Goal: Obtain resource: Download file/media

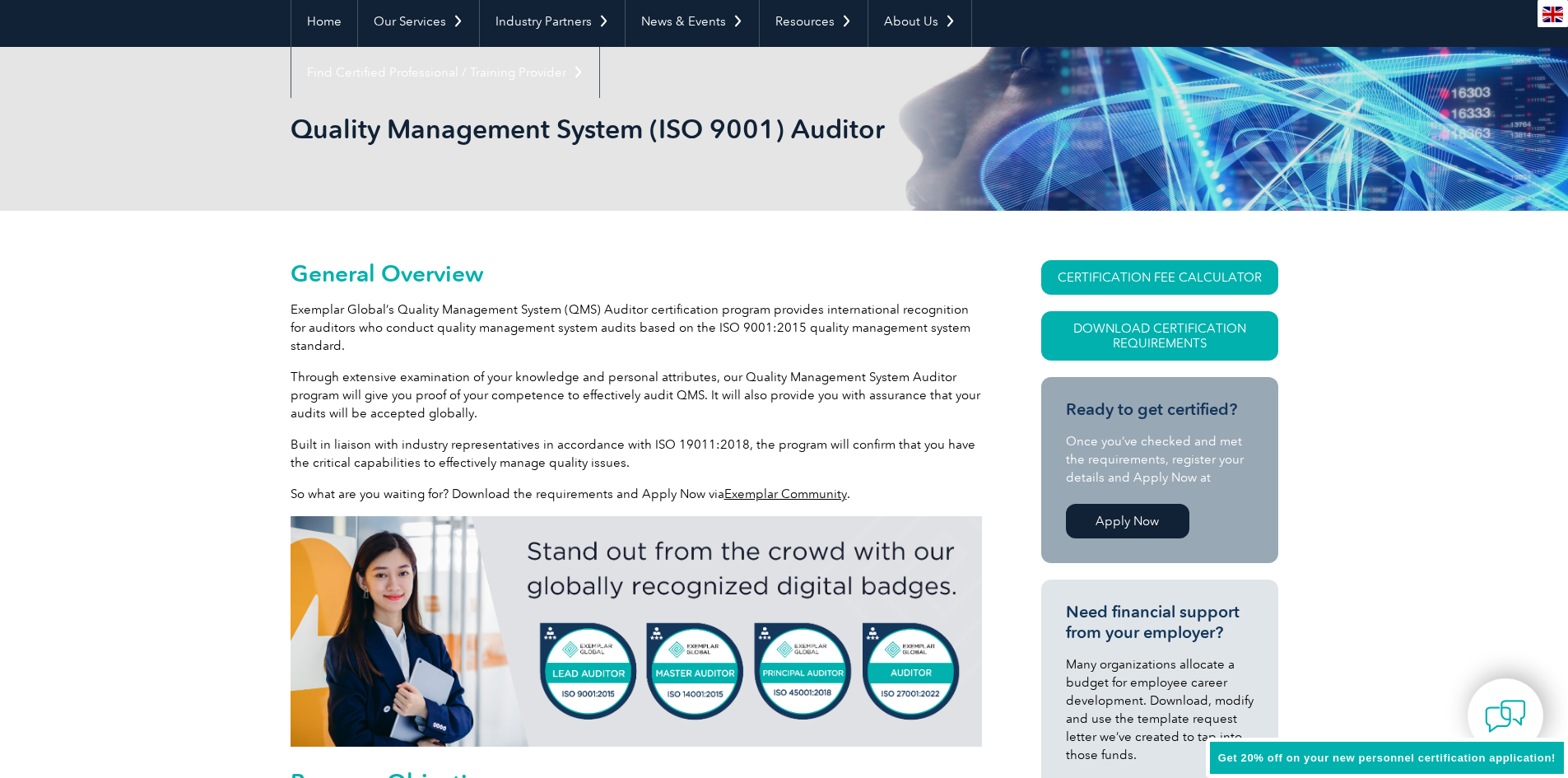
scroll to position [164, 0]
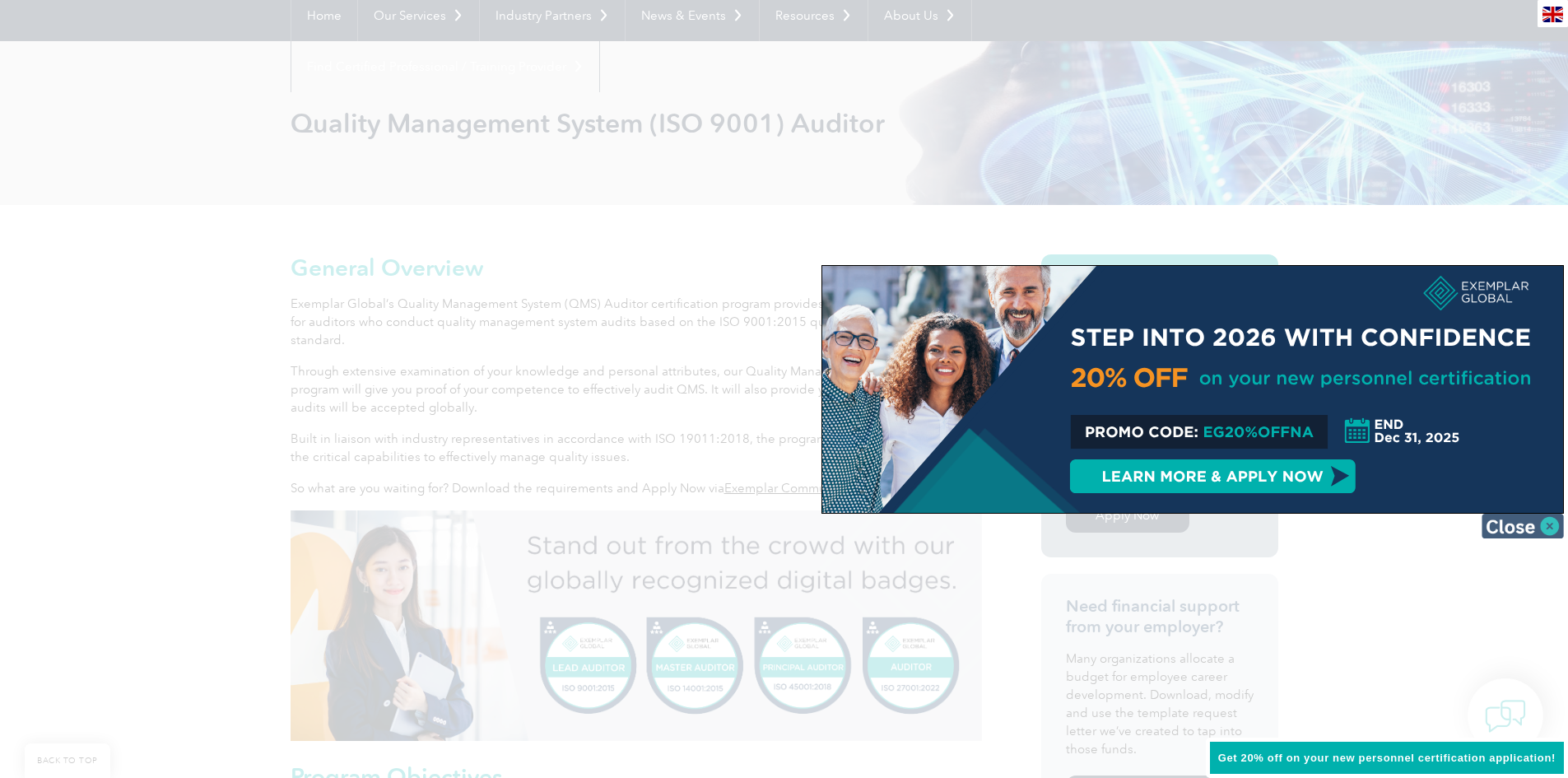
click at [1517, 524] on img at bounding box center [1523, 525] width 83 height 24
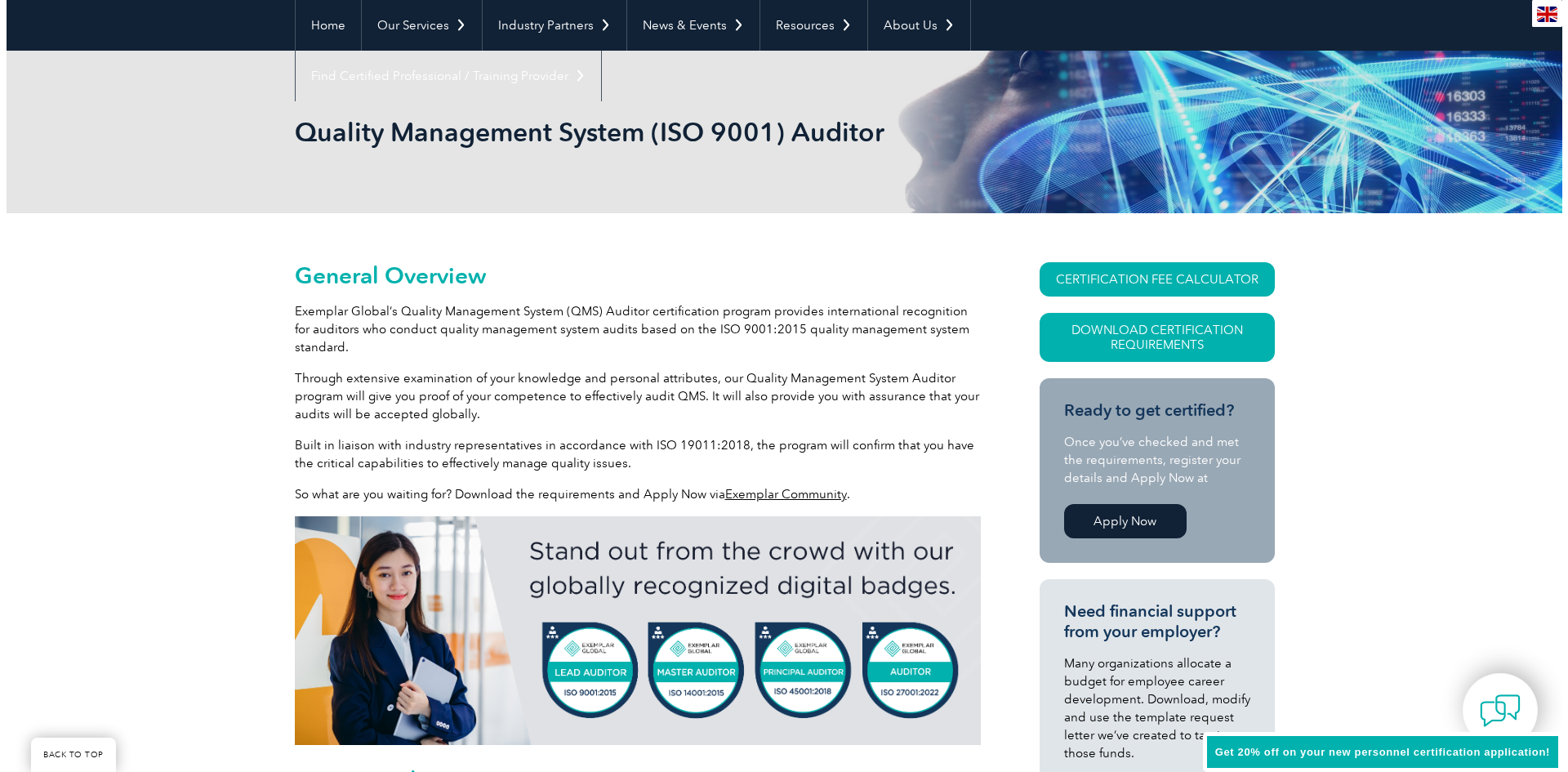
scroll to position [82, 0]
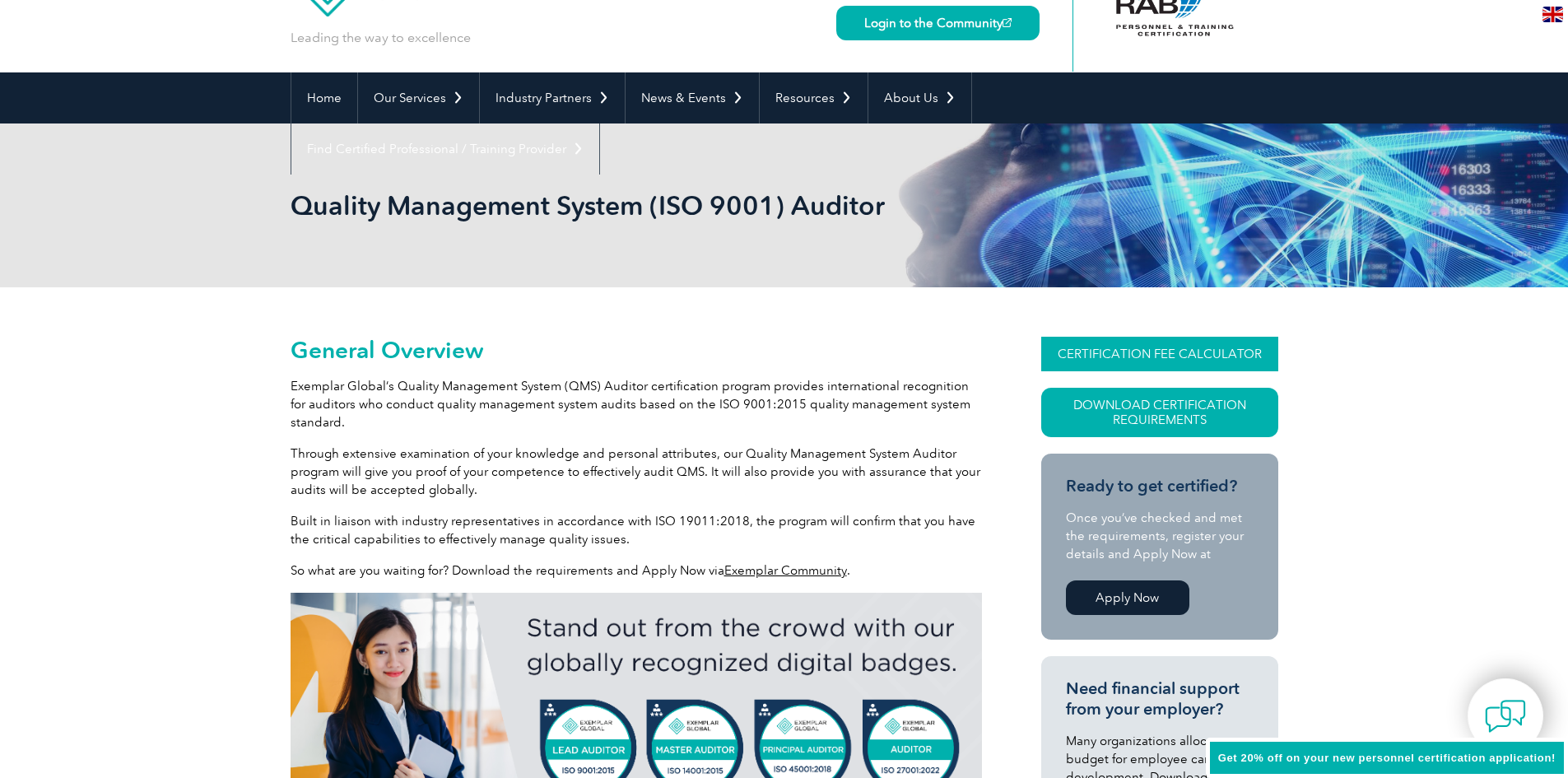
click at [1116, 344] on link "CERTIFICATION FEE CALCULATOR" at bounding box center [1159, 353] width 237 height 35
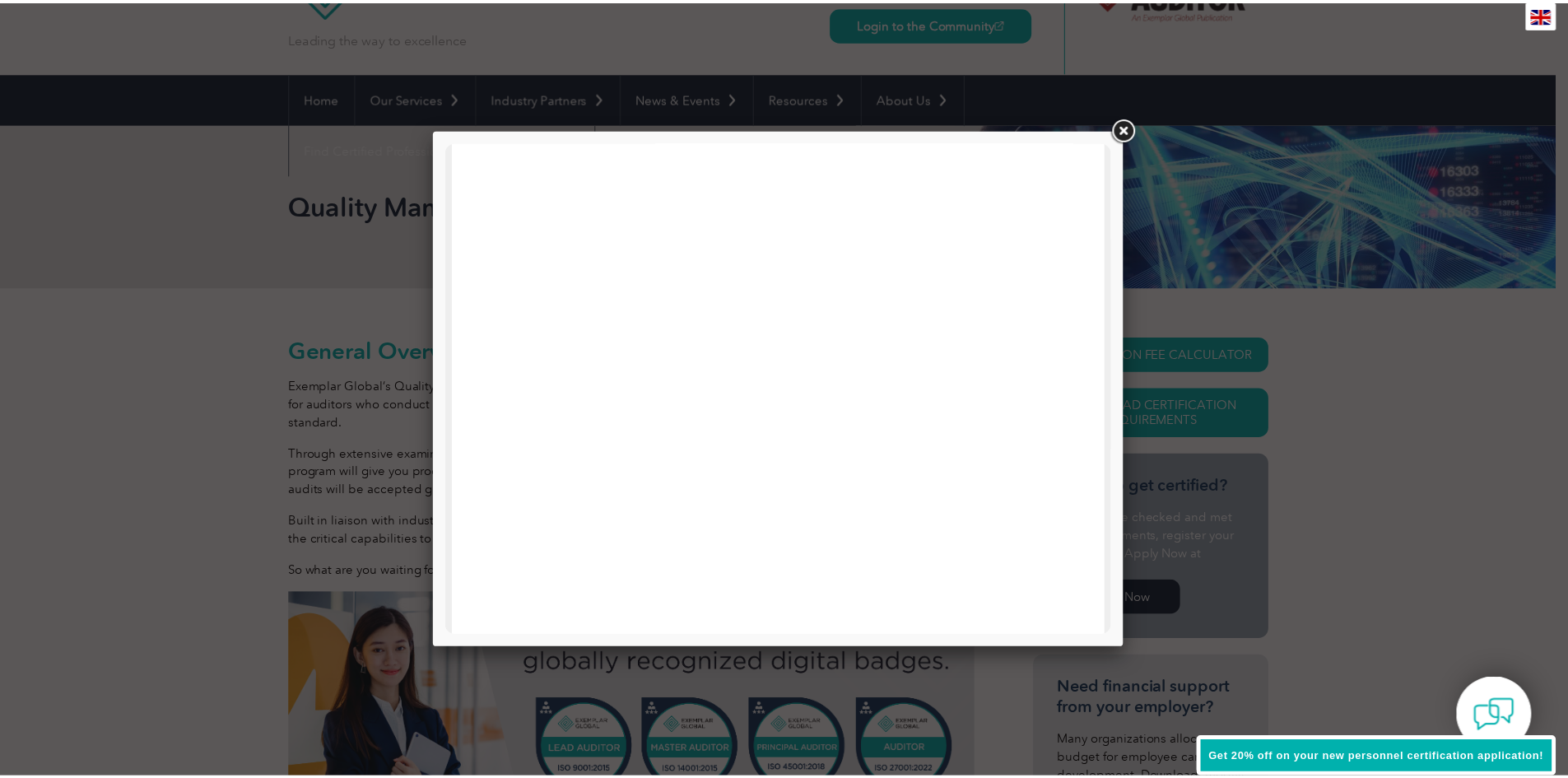
scroll to position [786, 0]
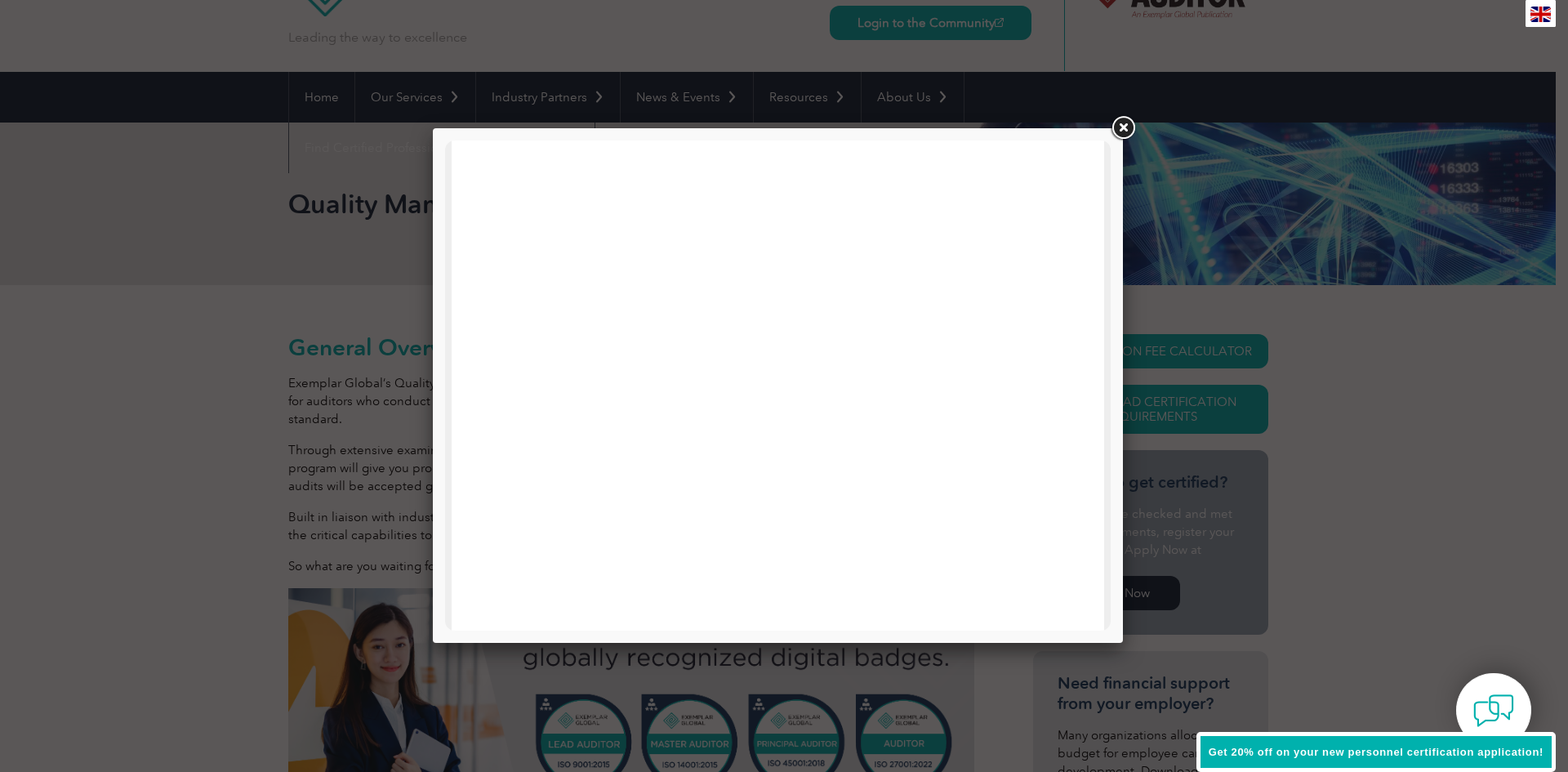
click at [1113, 130] on link at bounding box center [1122, 128] width 29 height 29
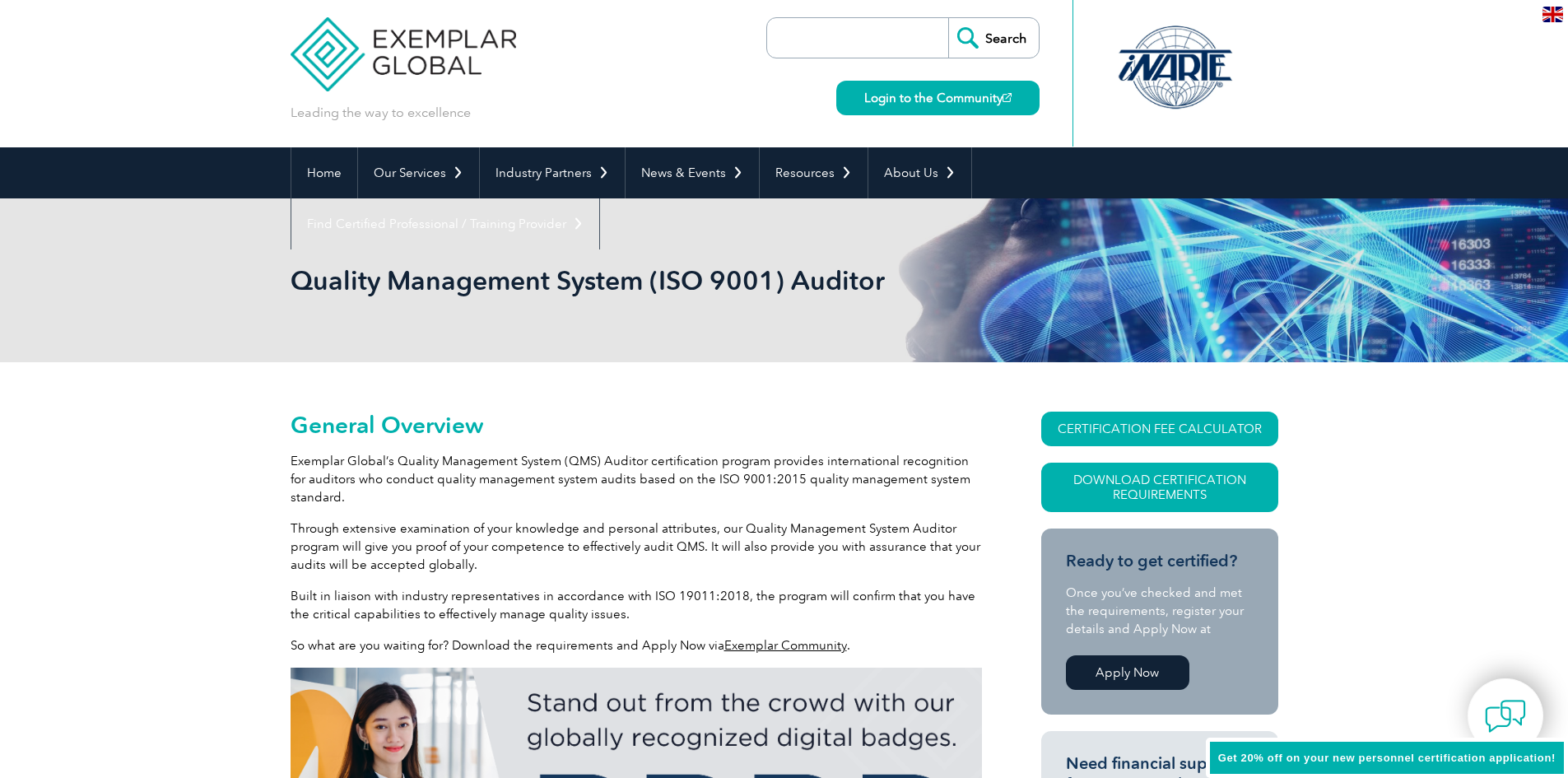
scroll to position [0, 0]
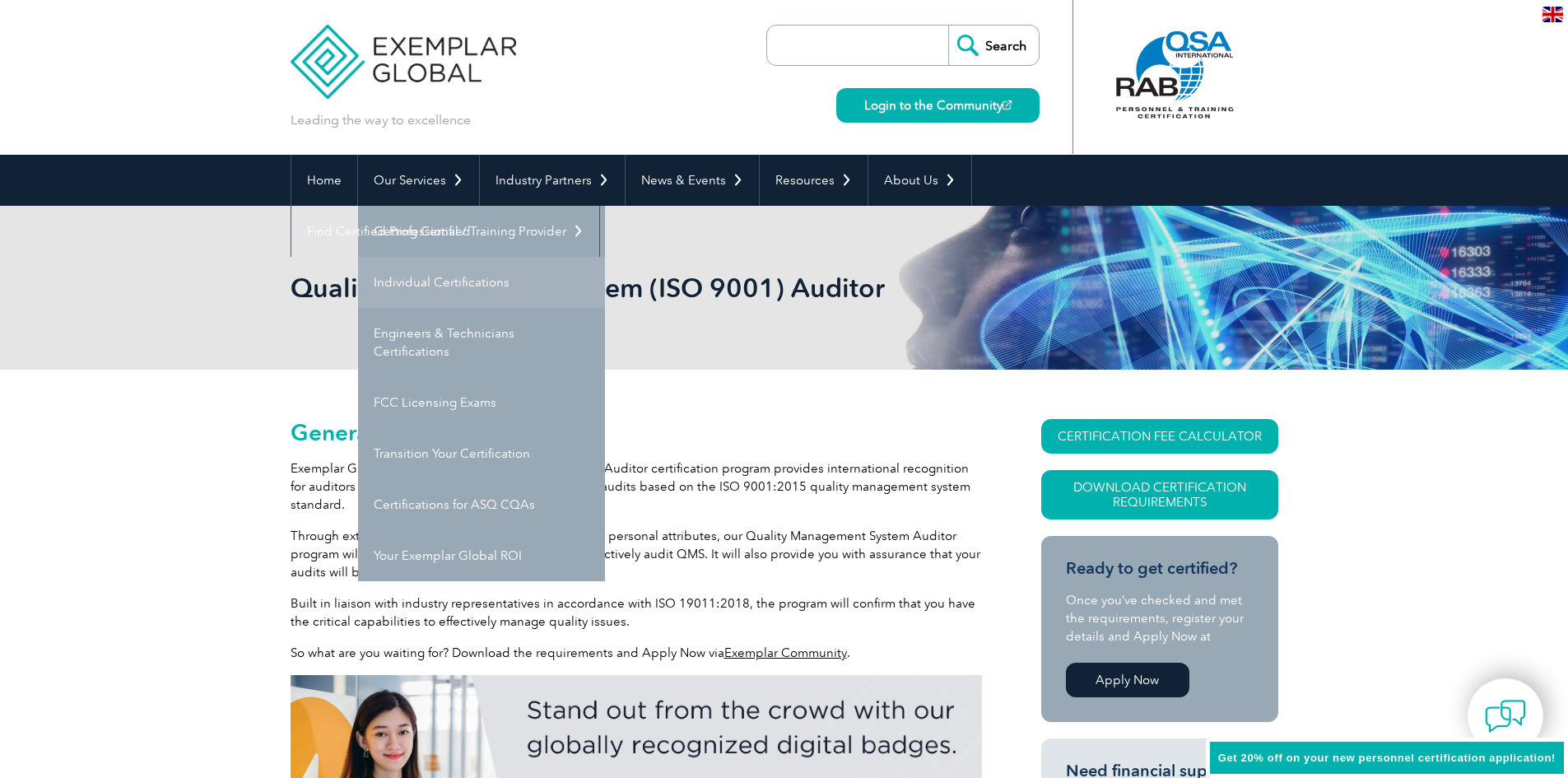
click at [514, 287] on link "Individual Certifications" at bounding box center [481, 282] width 247 height 51
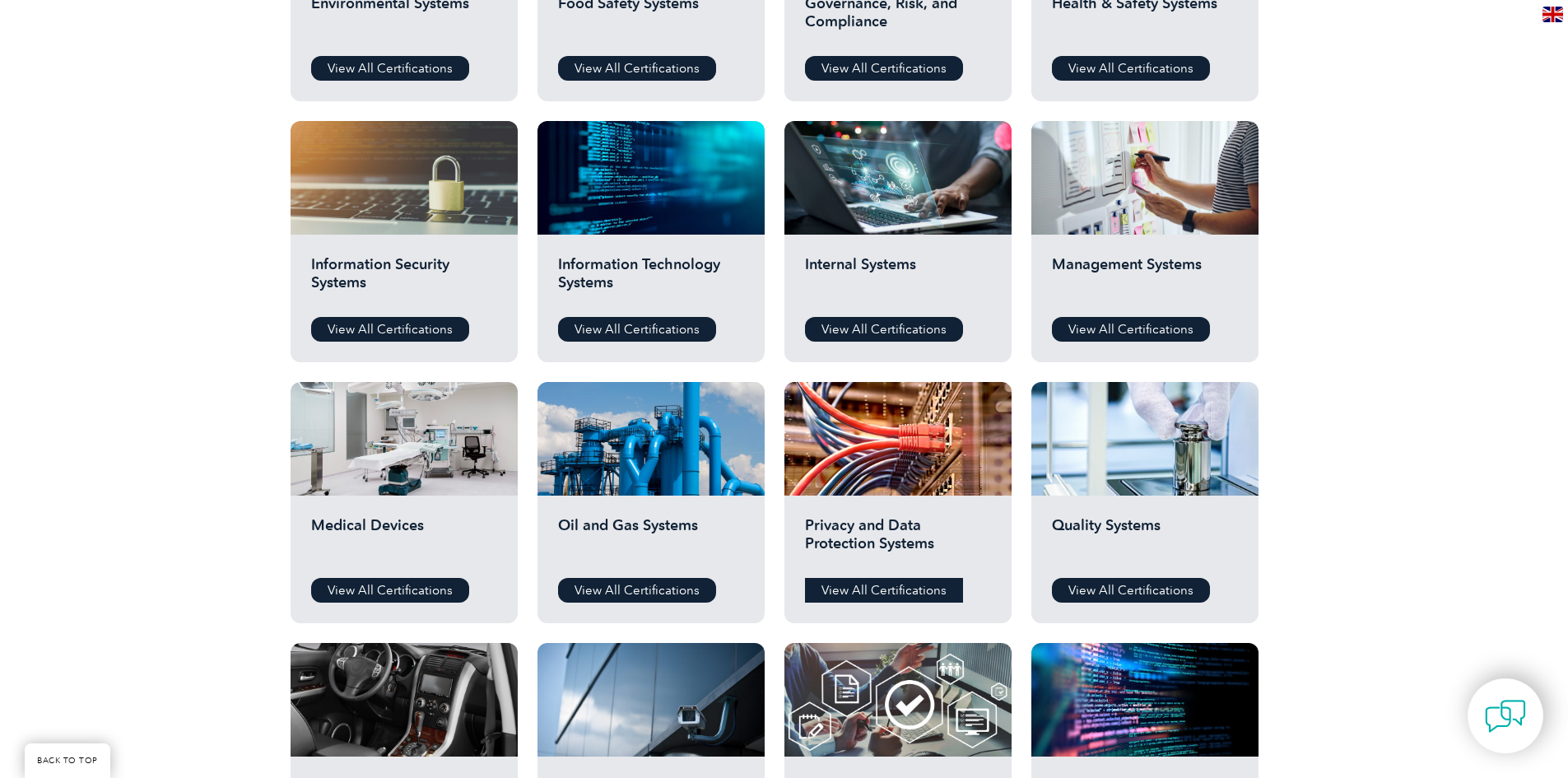
scroll to position [741, 0]
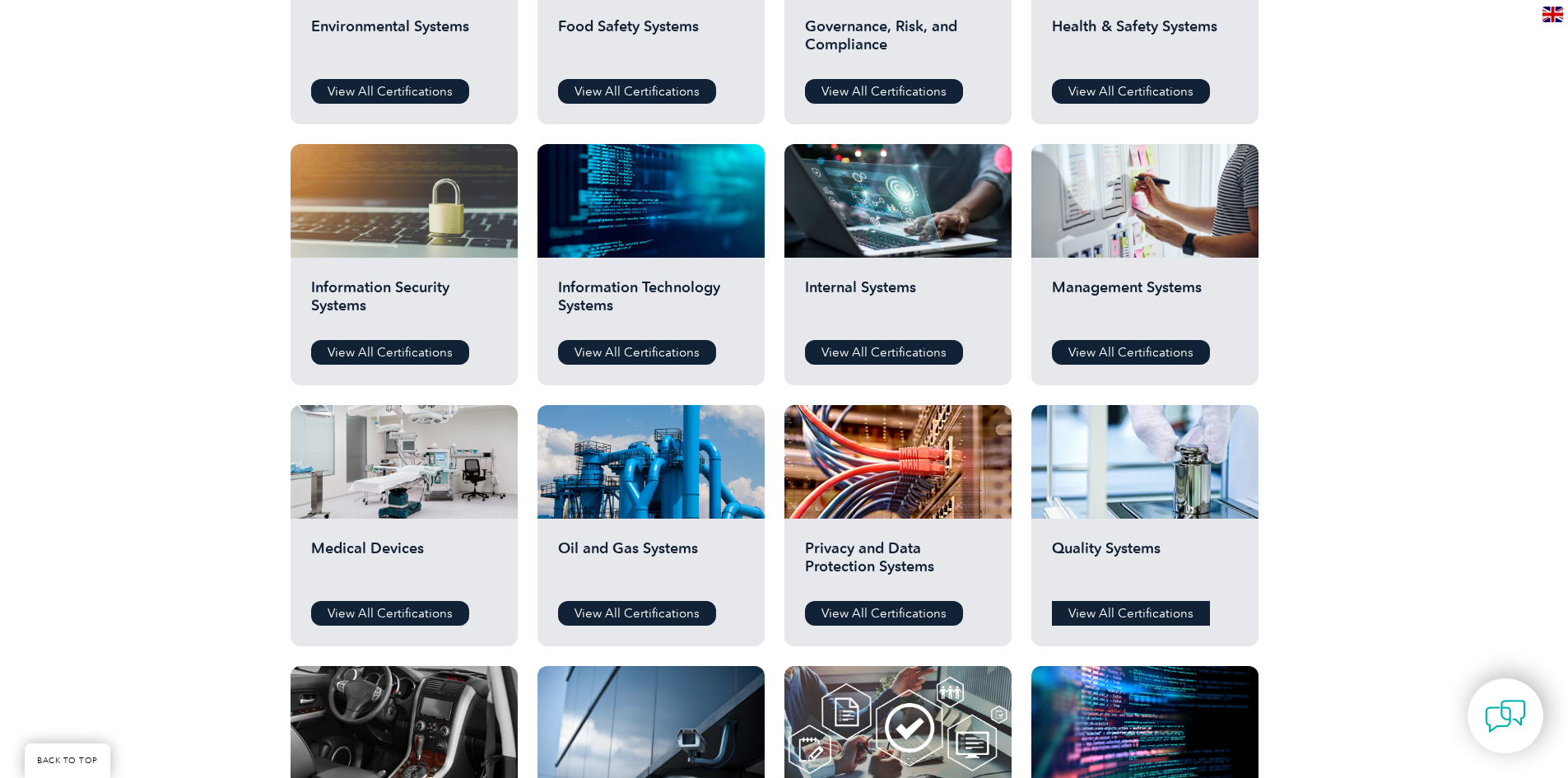
click at [1150, 612] on link "View All Certifications" at bounding box center [1130, 613] width 158 height 24
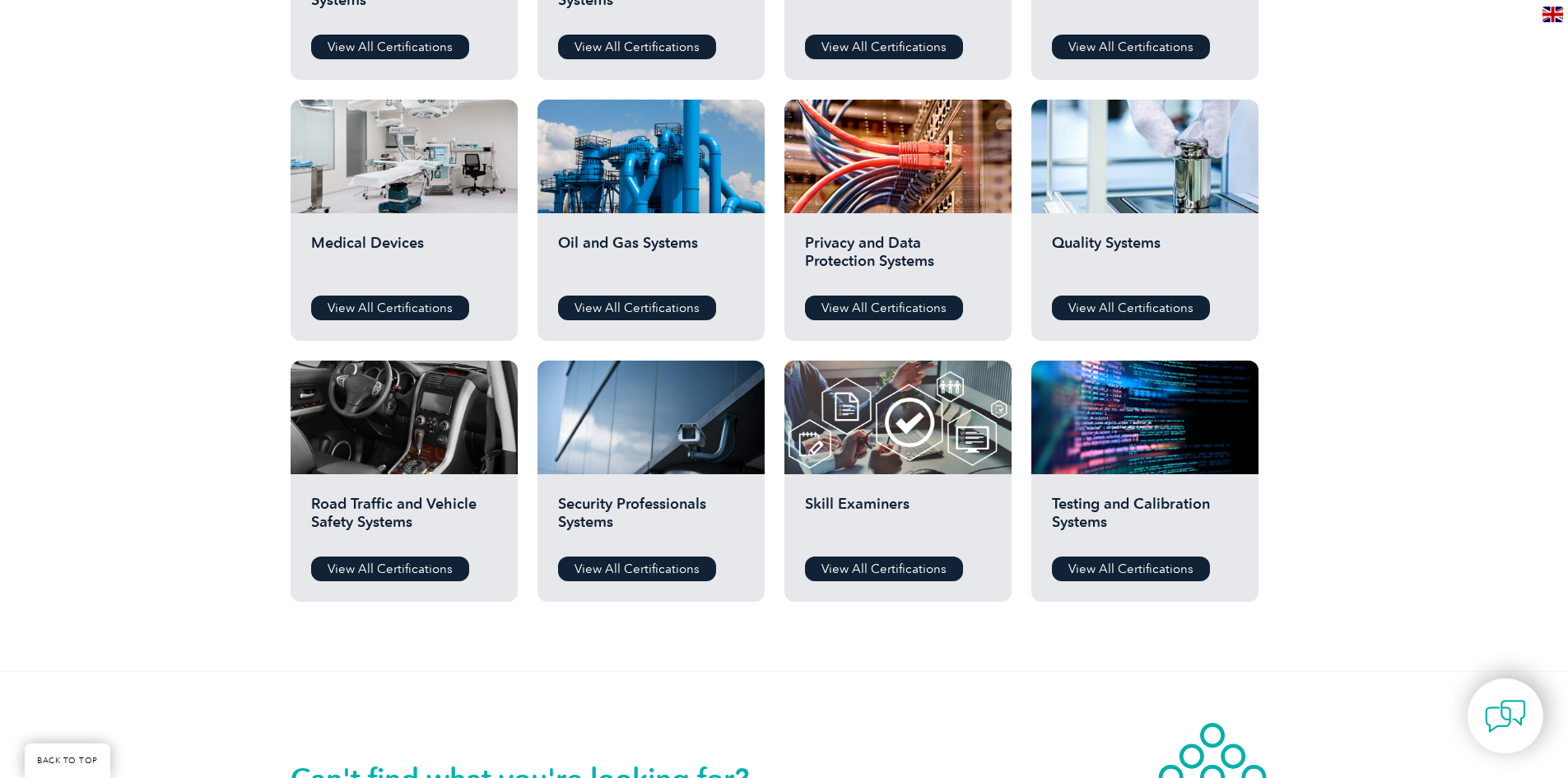
scroll to position [1070, 0]
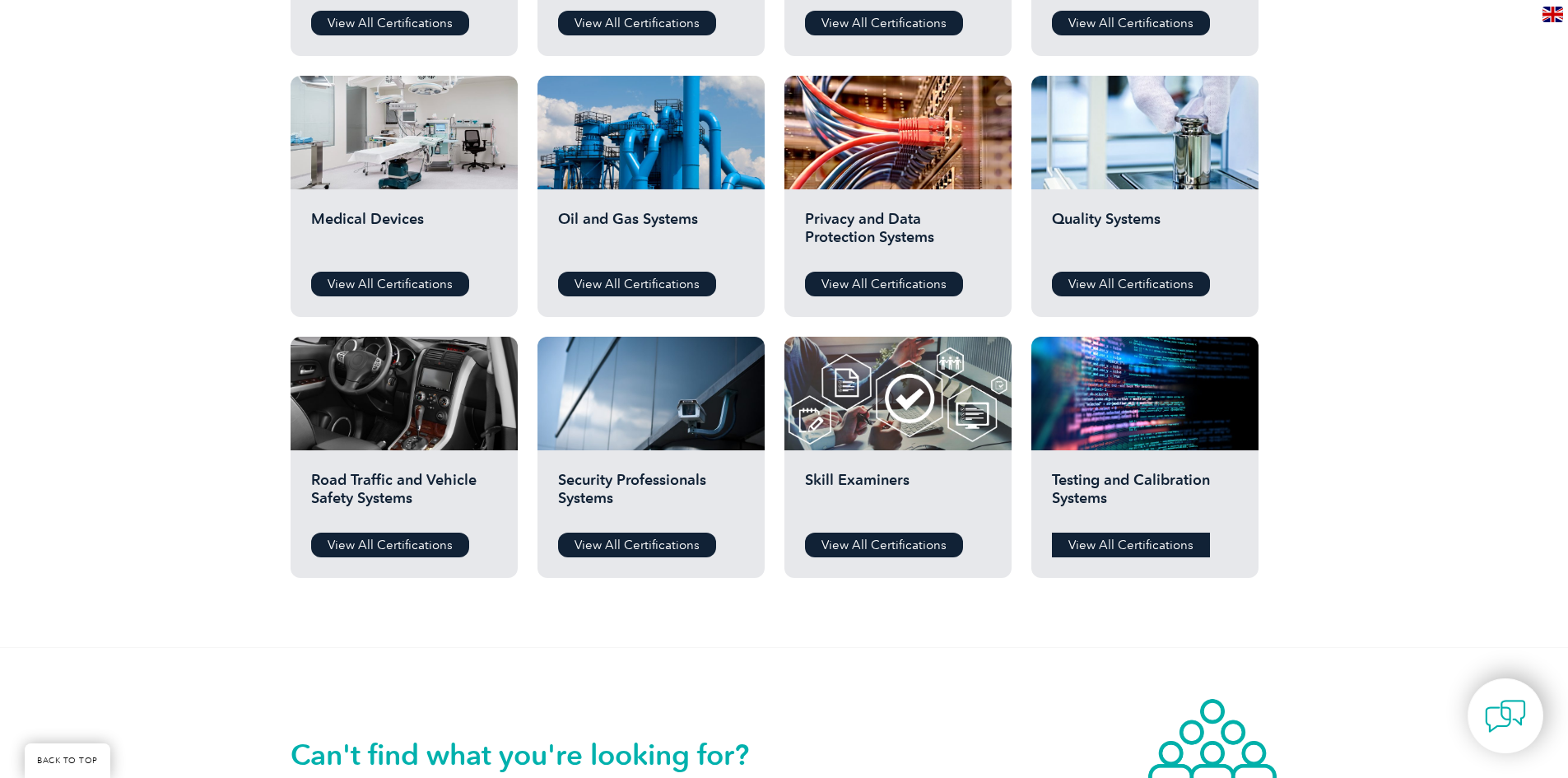
click at [1158, 543] on link "View All Certifications" at bounding box center [1130, 545] width 158 height 24
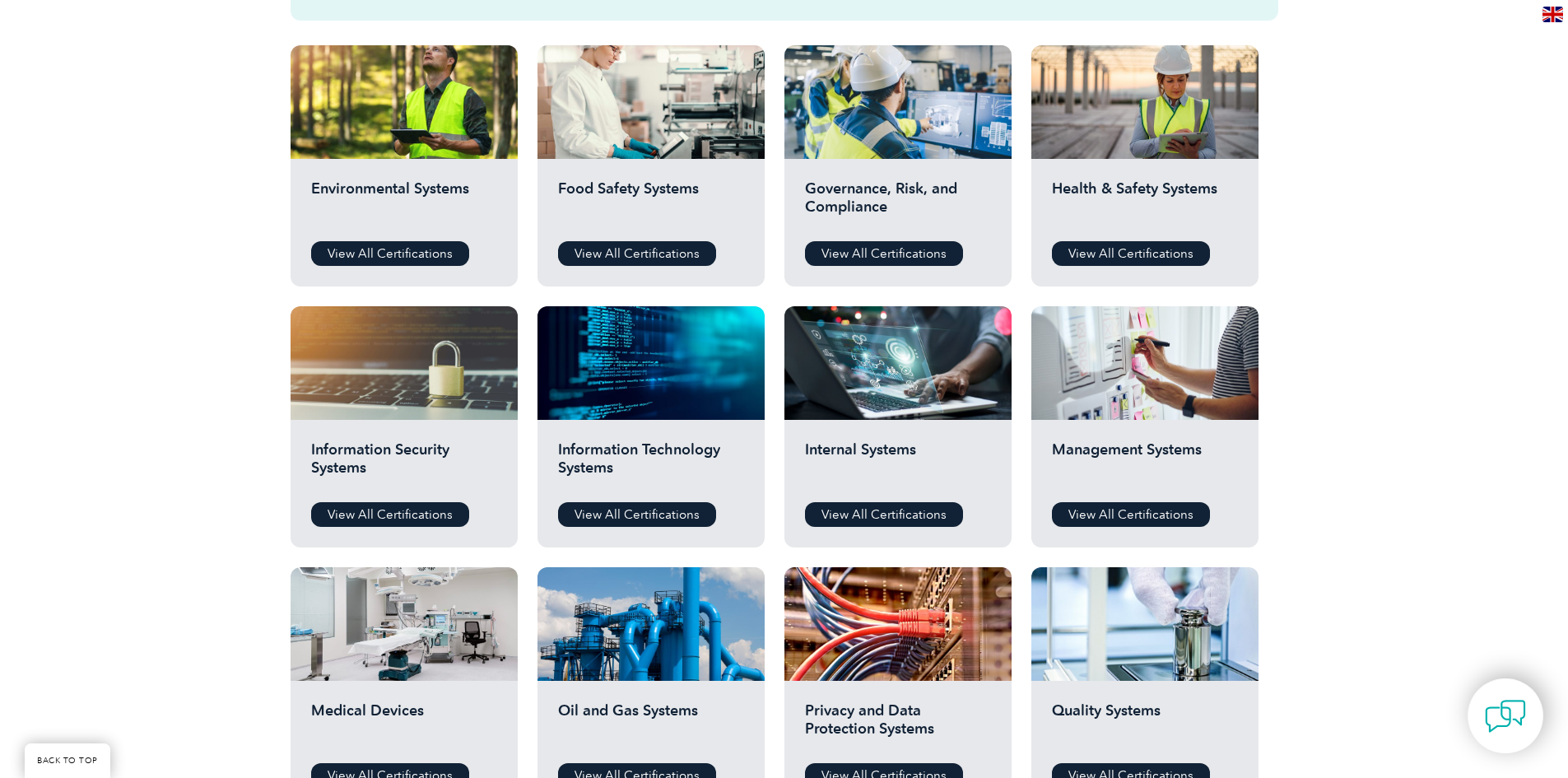
scroll to position [577, 0]
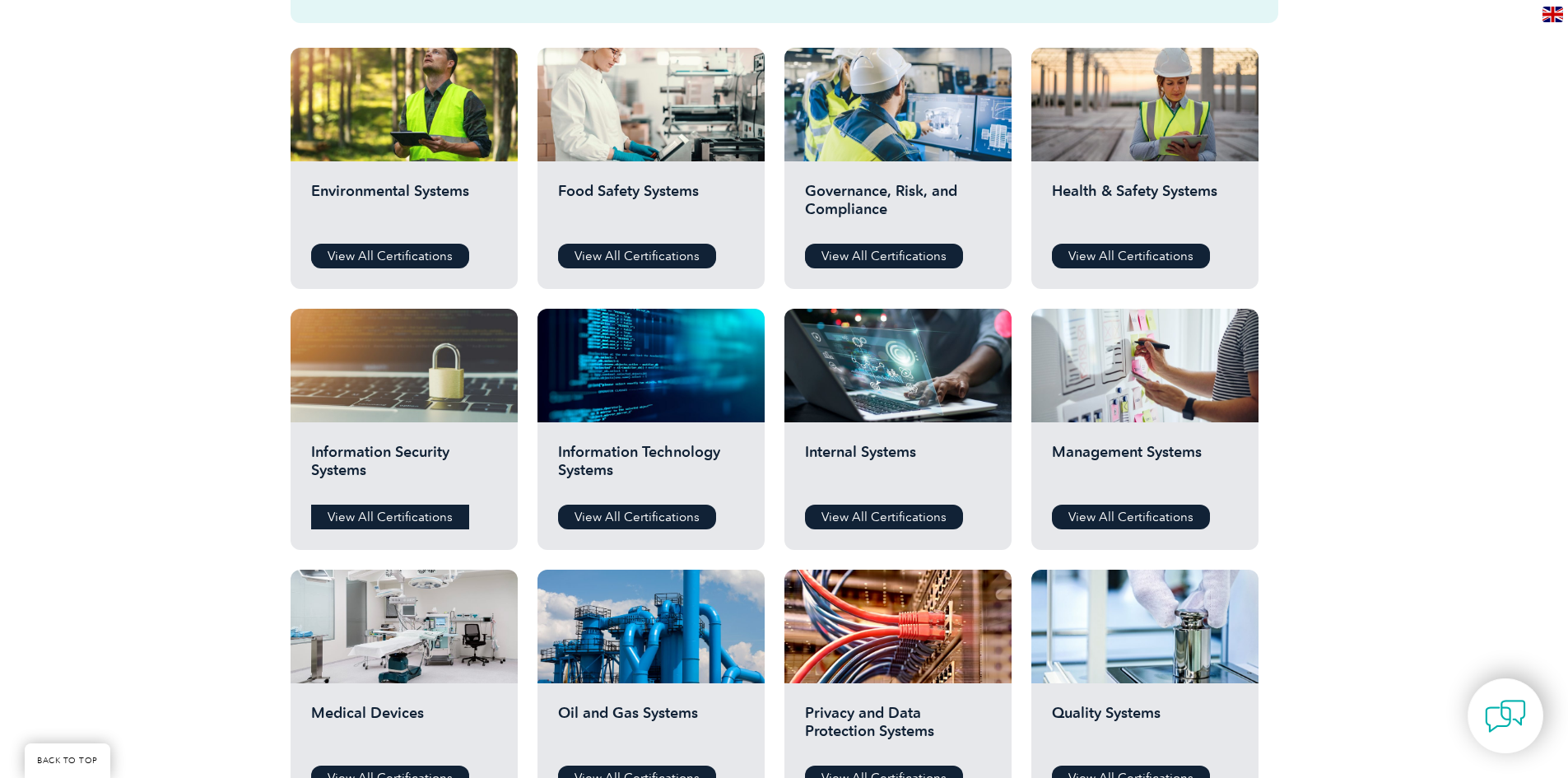
click at [416, 518] on link "View All Certifications" at bounding box center [389, 517] width 158 height 24
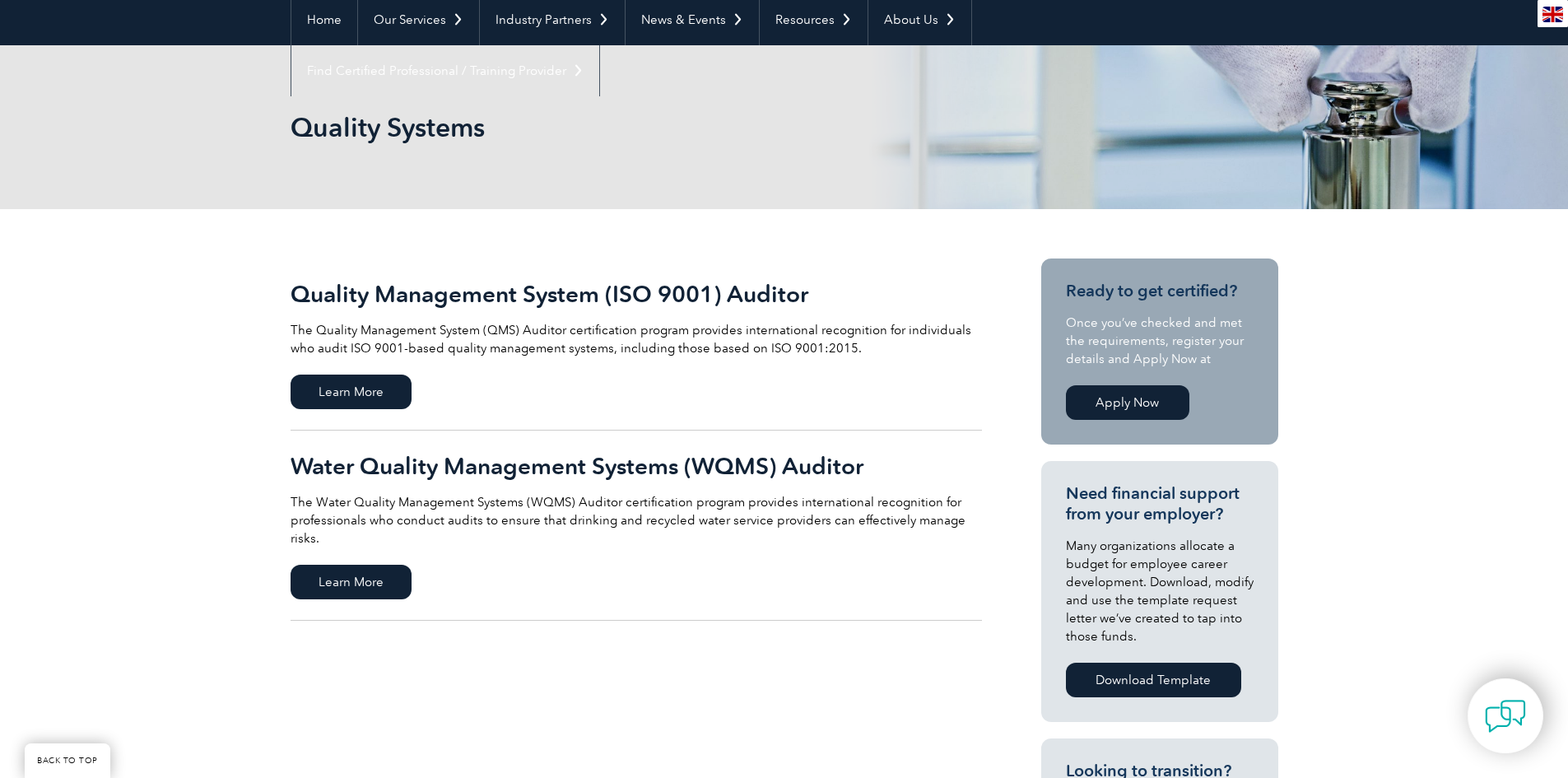
scroll to position [164, 0]
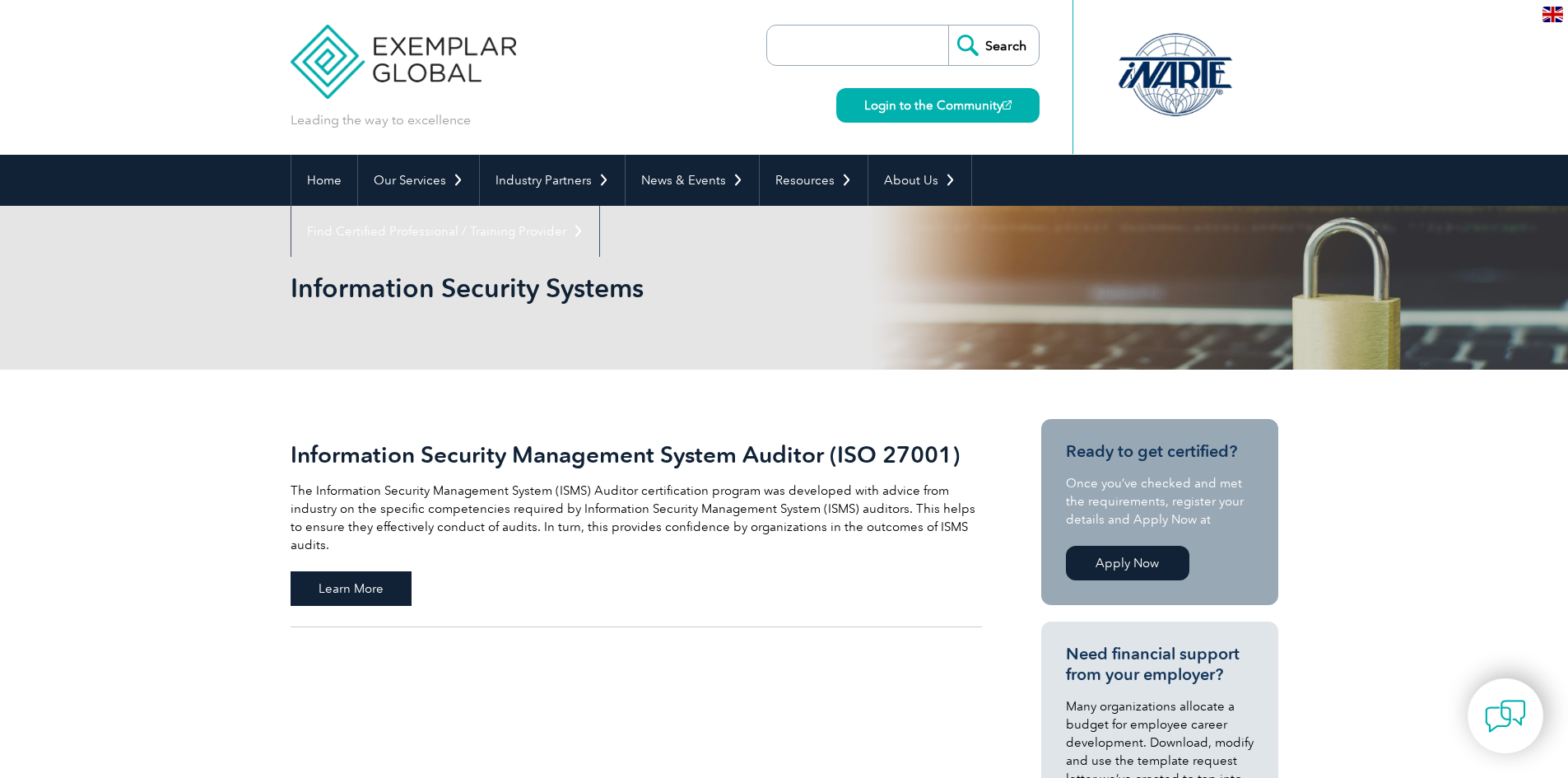
click at [395, 571] on span "Learn More" at bounding box center [352, 588] width 121 height 35
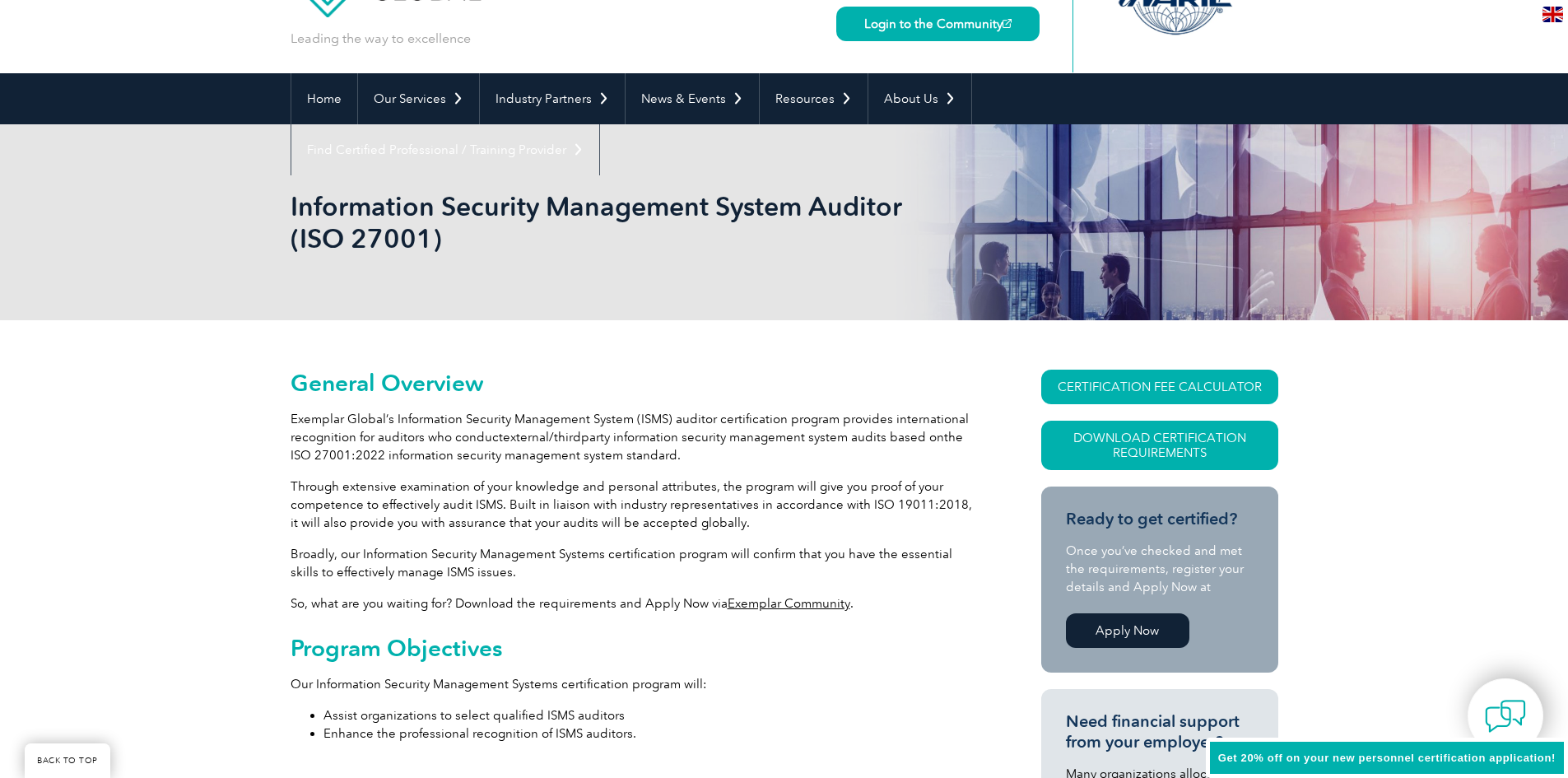
scroll to position [247, 0]
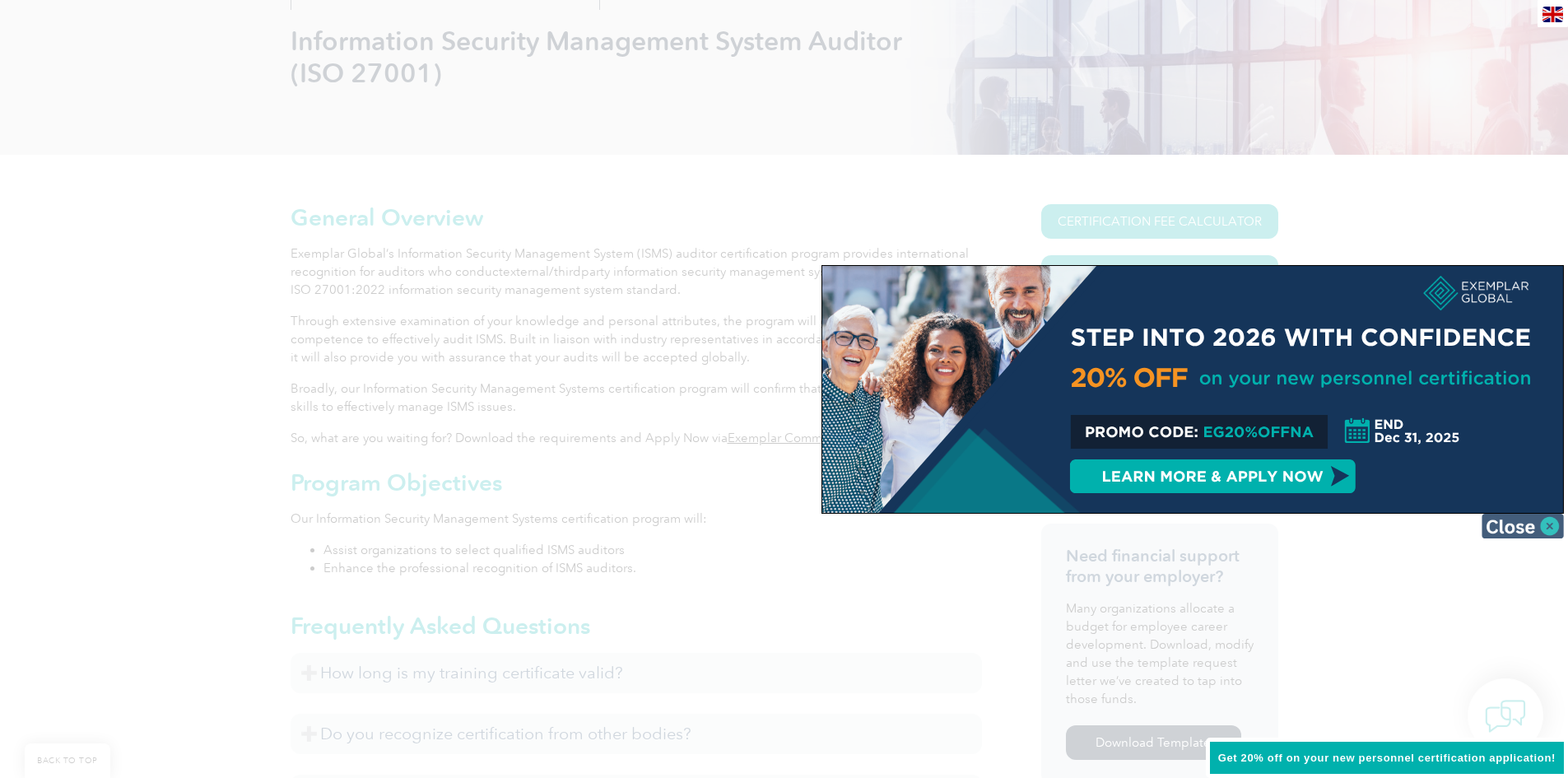
click at [1507, 528] on img at bounding box center [1523, 525] width 83 height 24
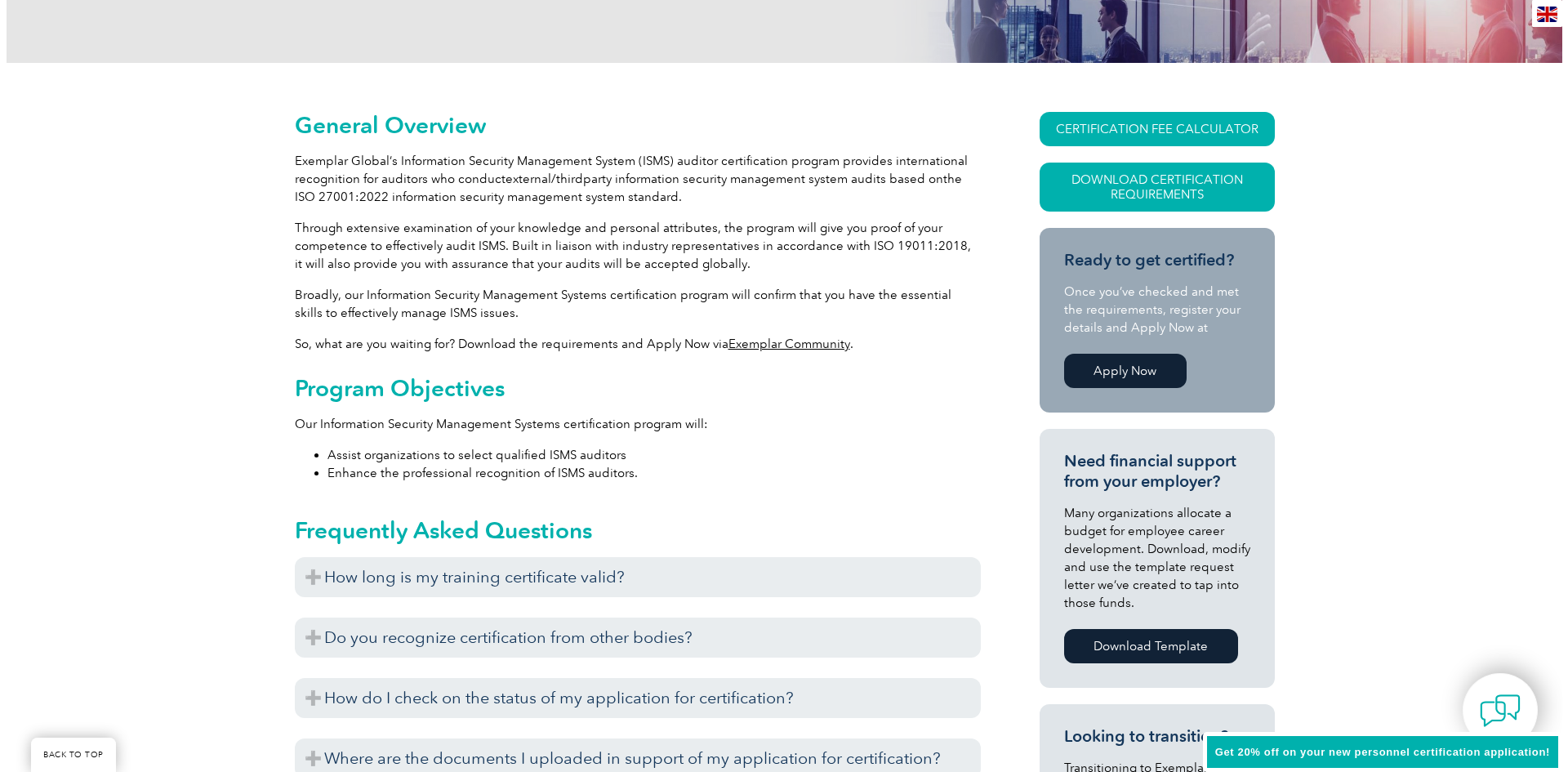
scroll to position [327, 0]
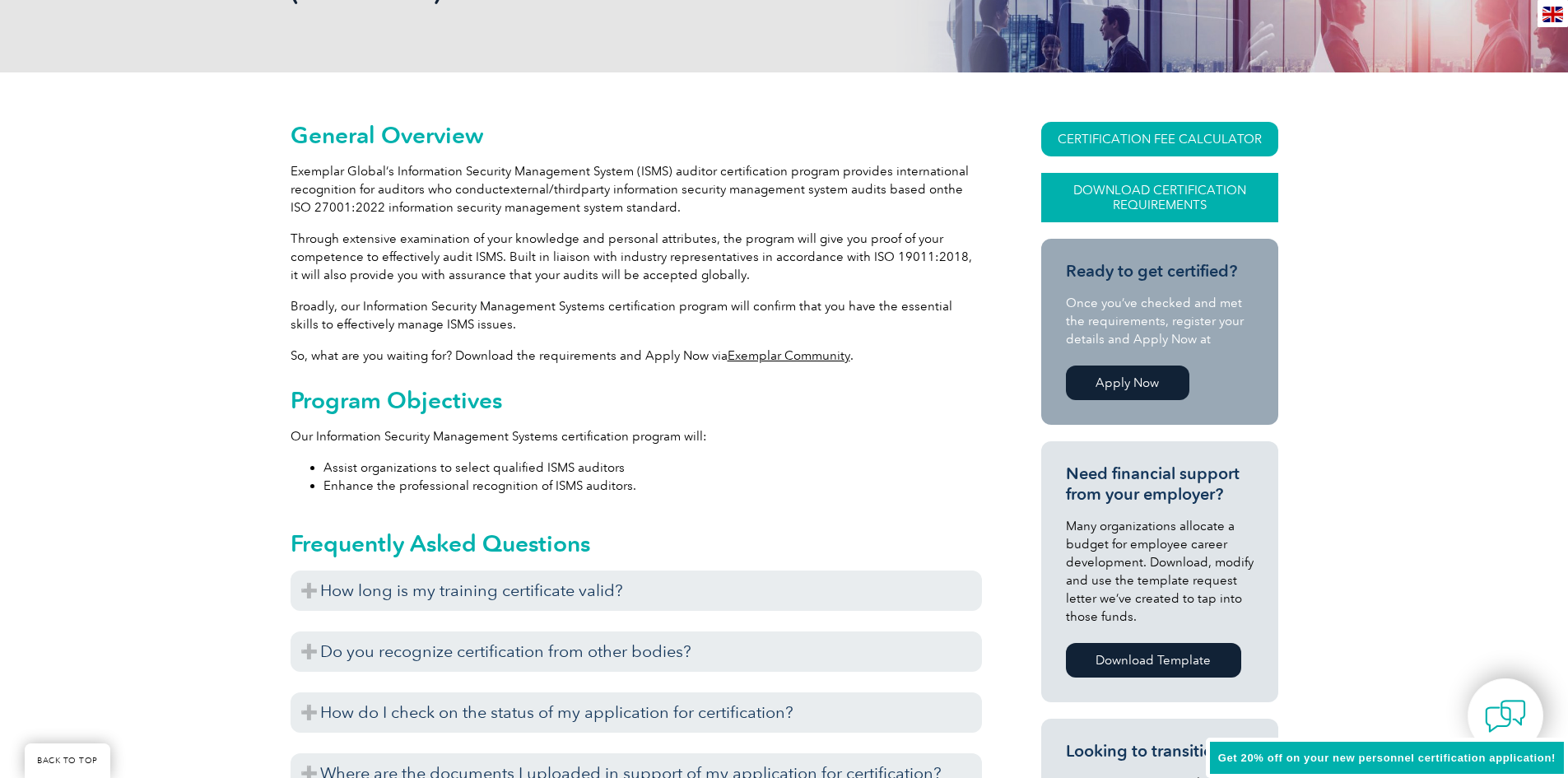
click at [1227, 203] on link "Download Certification Requirements" at bounding box center [1159, 197] width 237 height 50
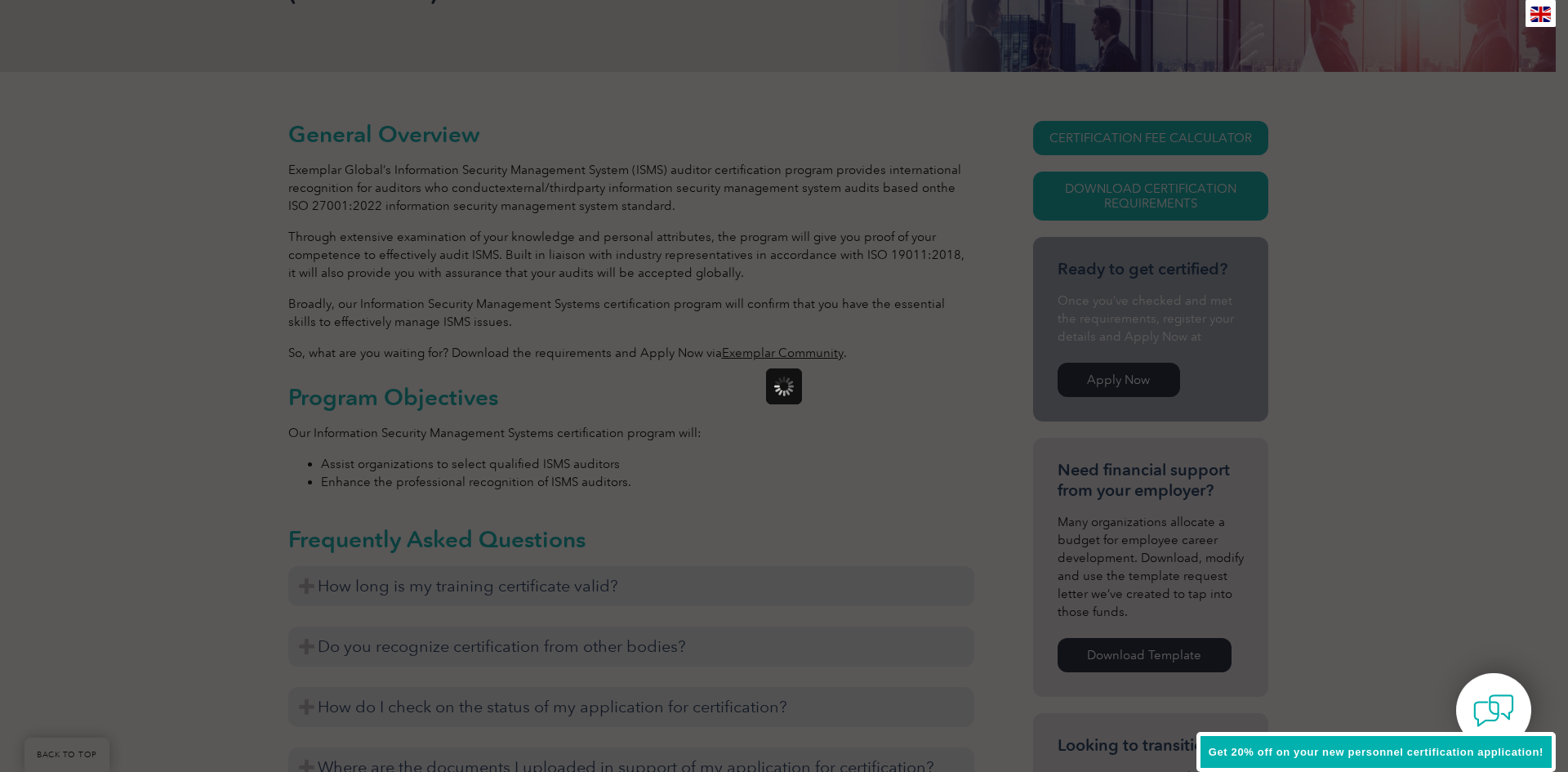
scroll to position [0, 0]
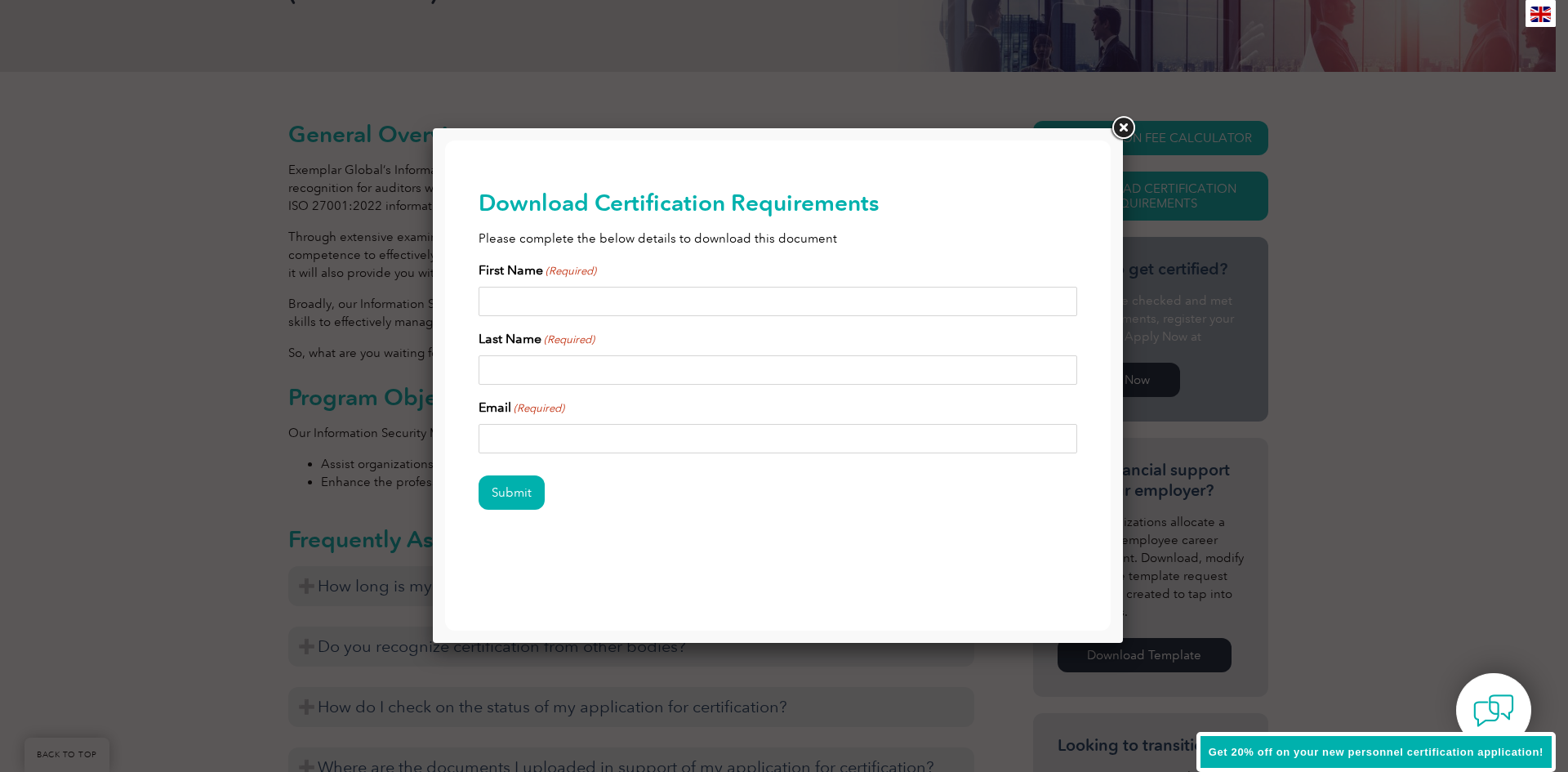
click at [824, 293] on input "First Name (Required)" at bounding box center [778, 301] width 600 height 29
type input "GIANG THANH"
type input "QUACH"
type input "MGTQUACH@GMAIL.COM"
click at [513, 499] on input "Submit" at bounding box center [511, 492] width 66 height 34
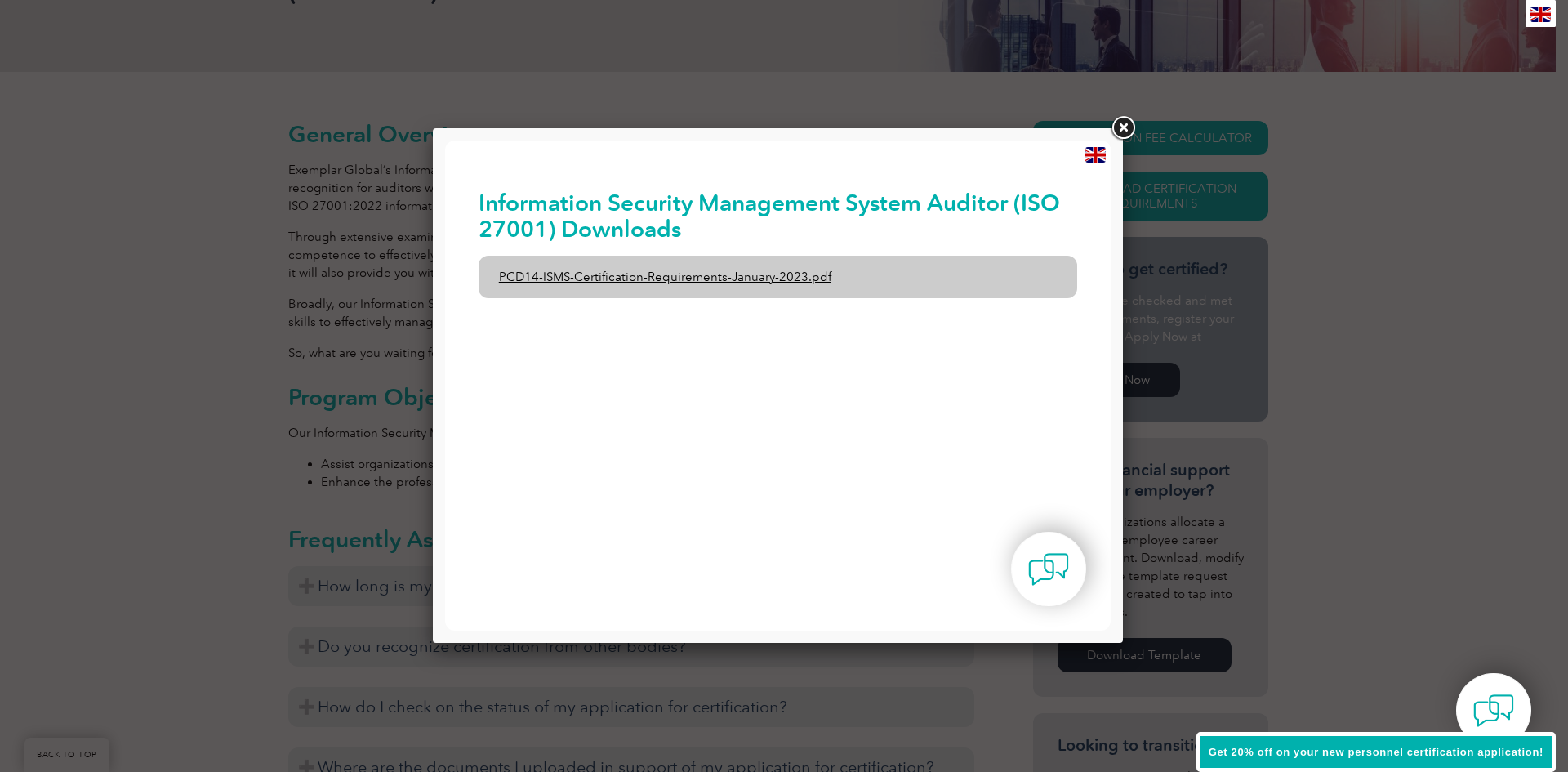
click at [769, 273] on link "PCD14-ISMS-Certification-Requirements-January-2023.pdf" at bounding box center [778, 277] width 600 height 43
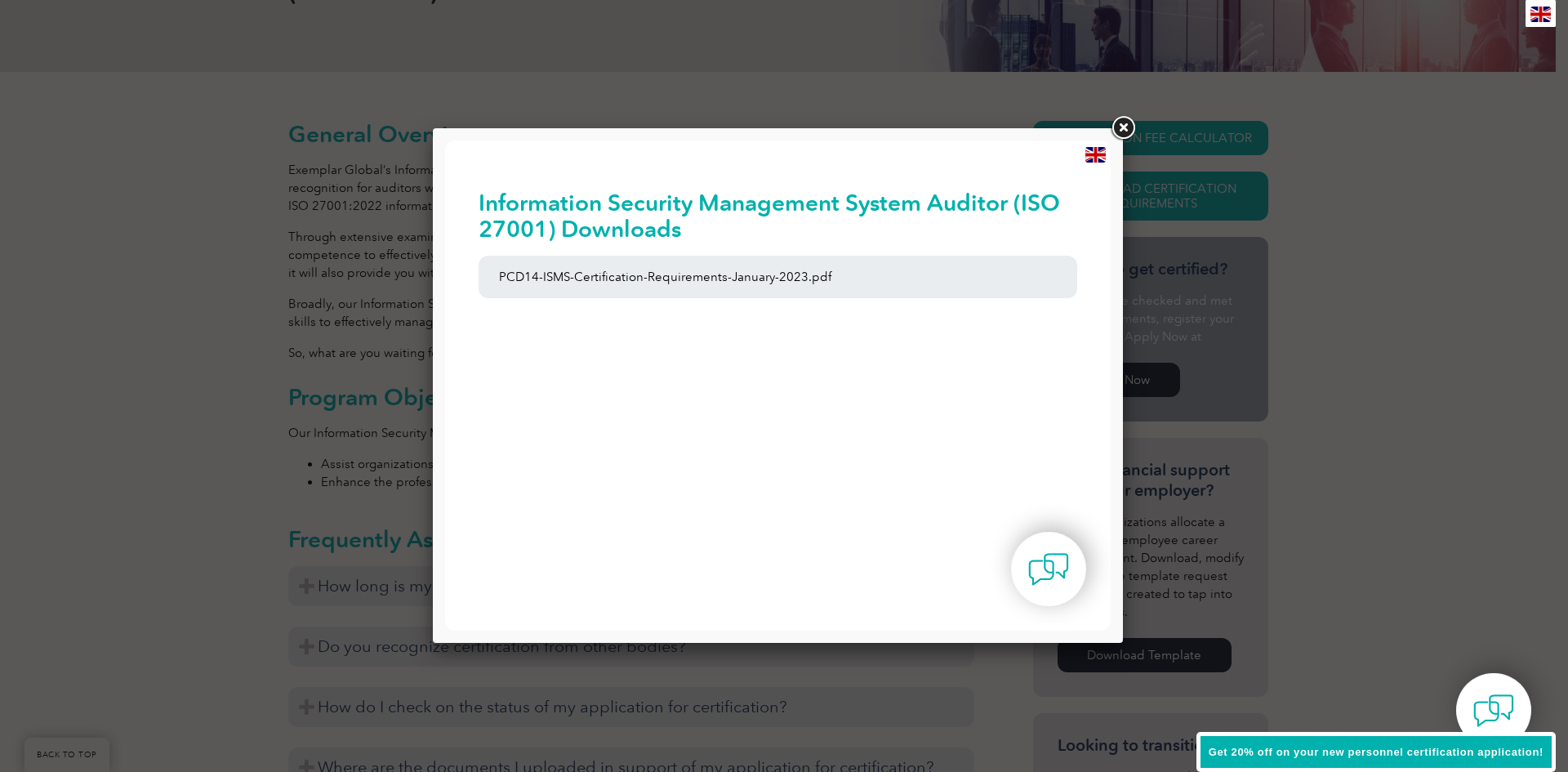
click at [1120, 123] on link at bounding box center [1122, 128] width 29 height 29
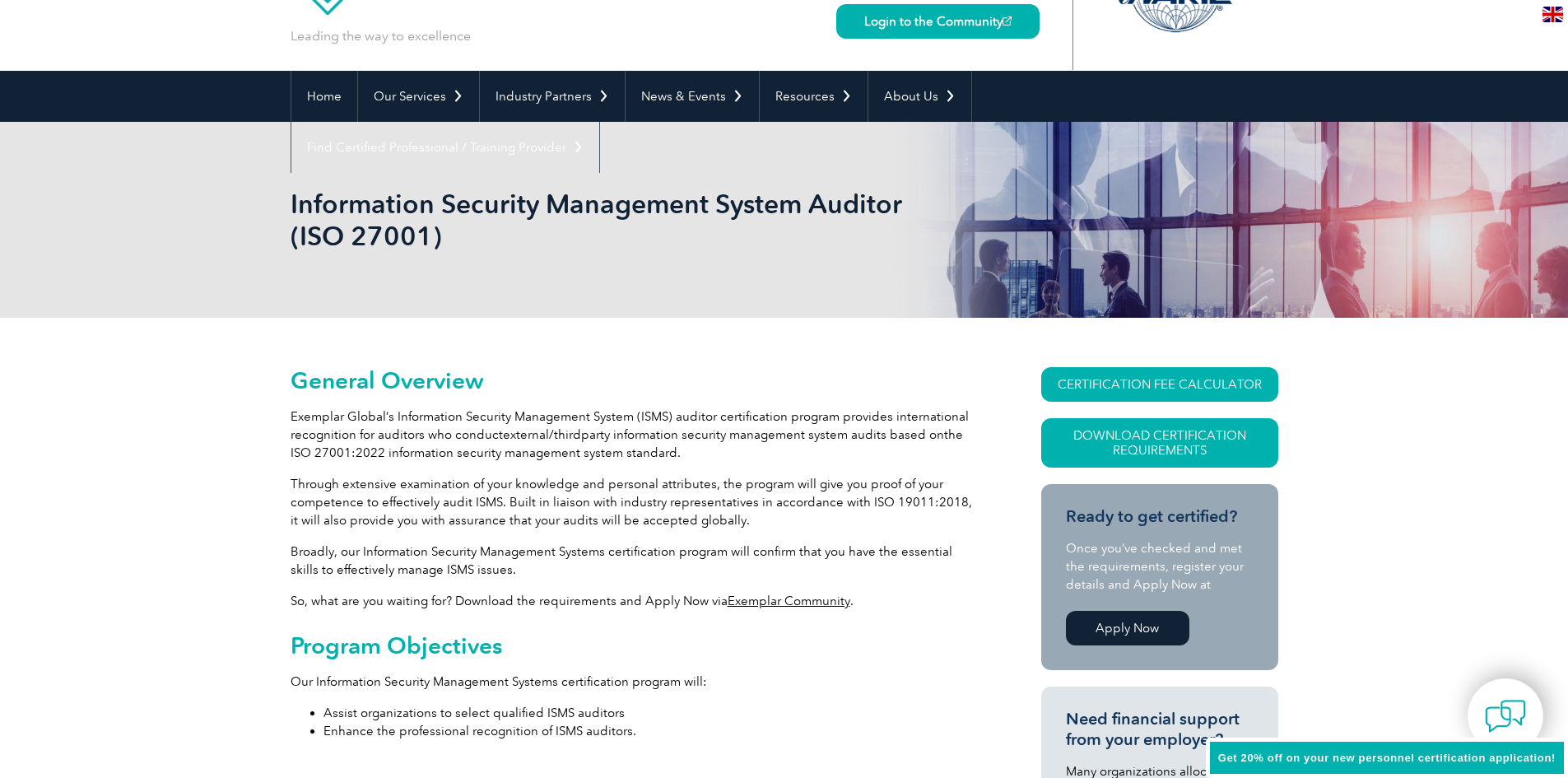
scroll to position [83, 0]
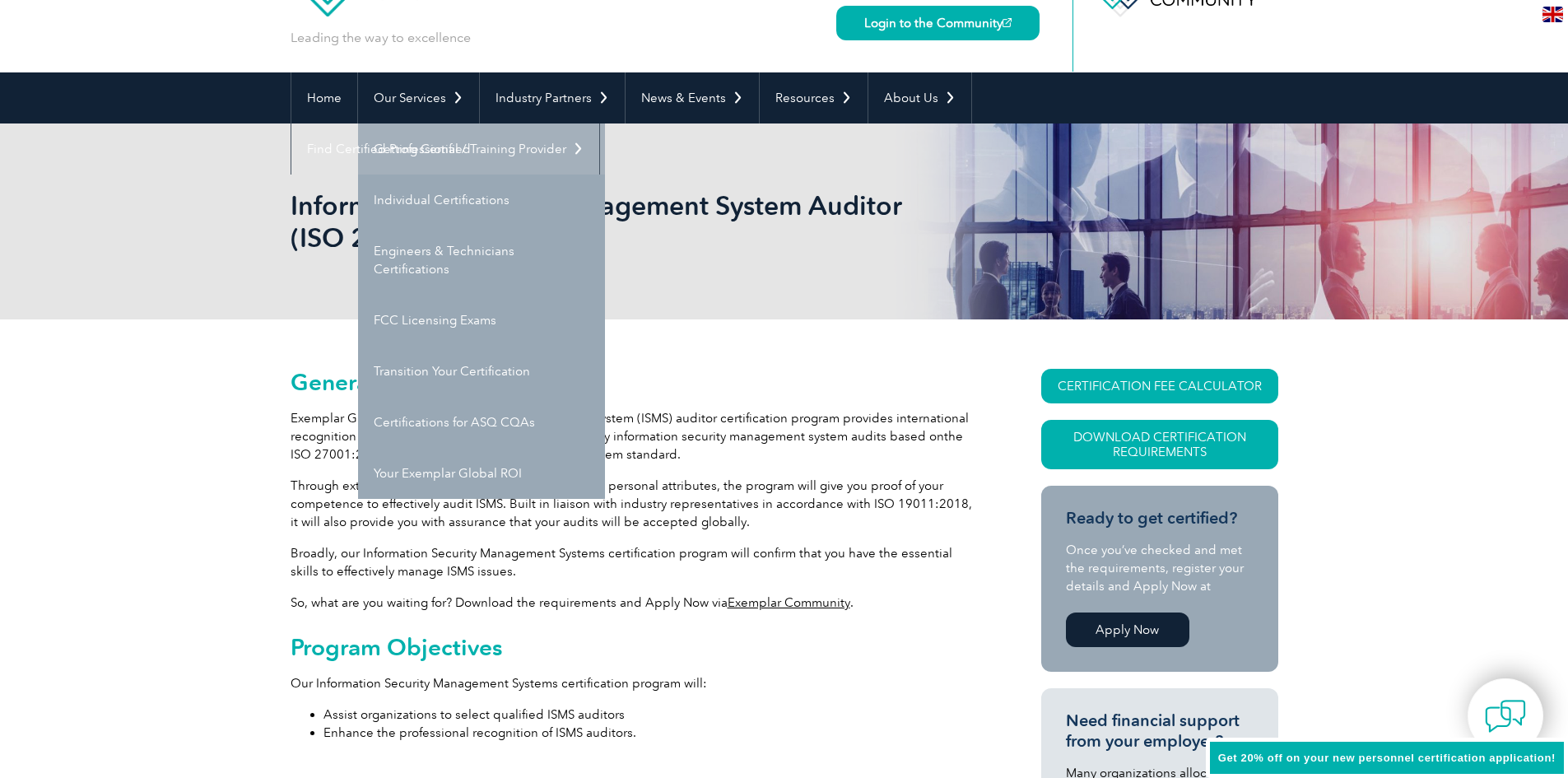
click at [430, 155] on link "Getting Certified" at bounding box center [481, 148] width 247 height 51
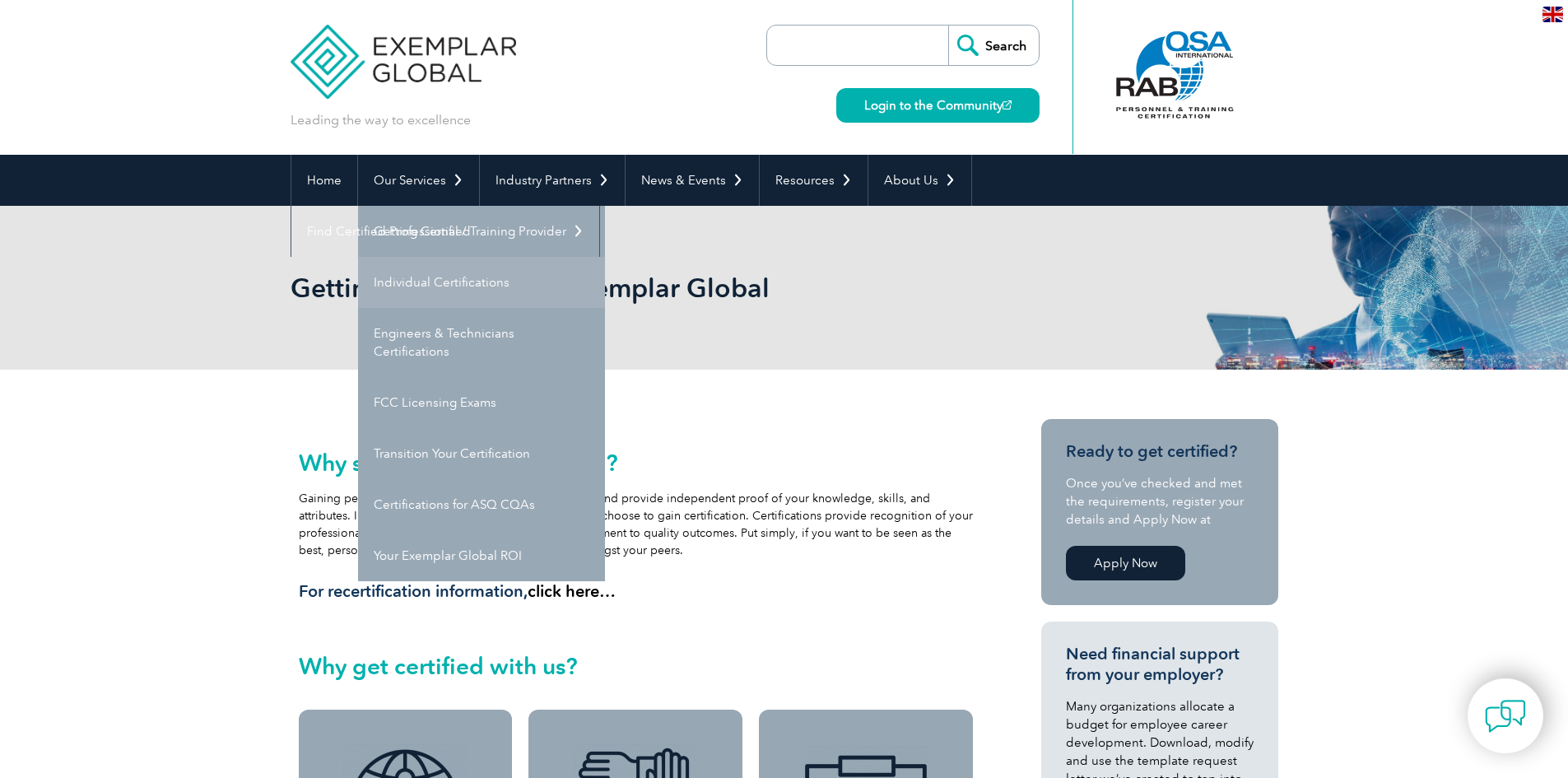
click at [430, 277] on link "Individual Certifications" at bounding box center [481, 282] width 247 height 51
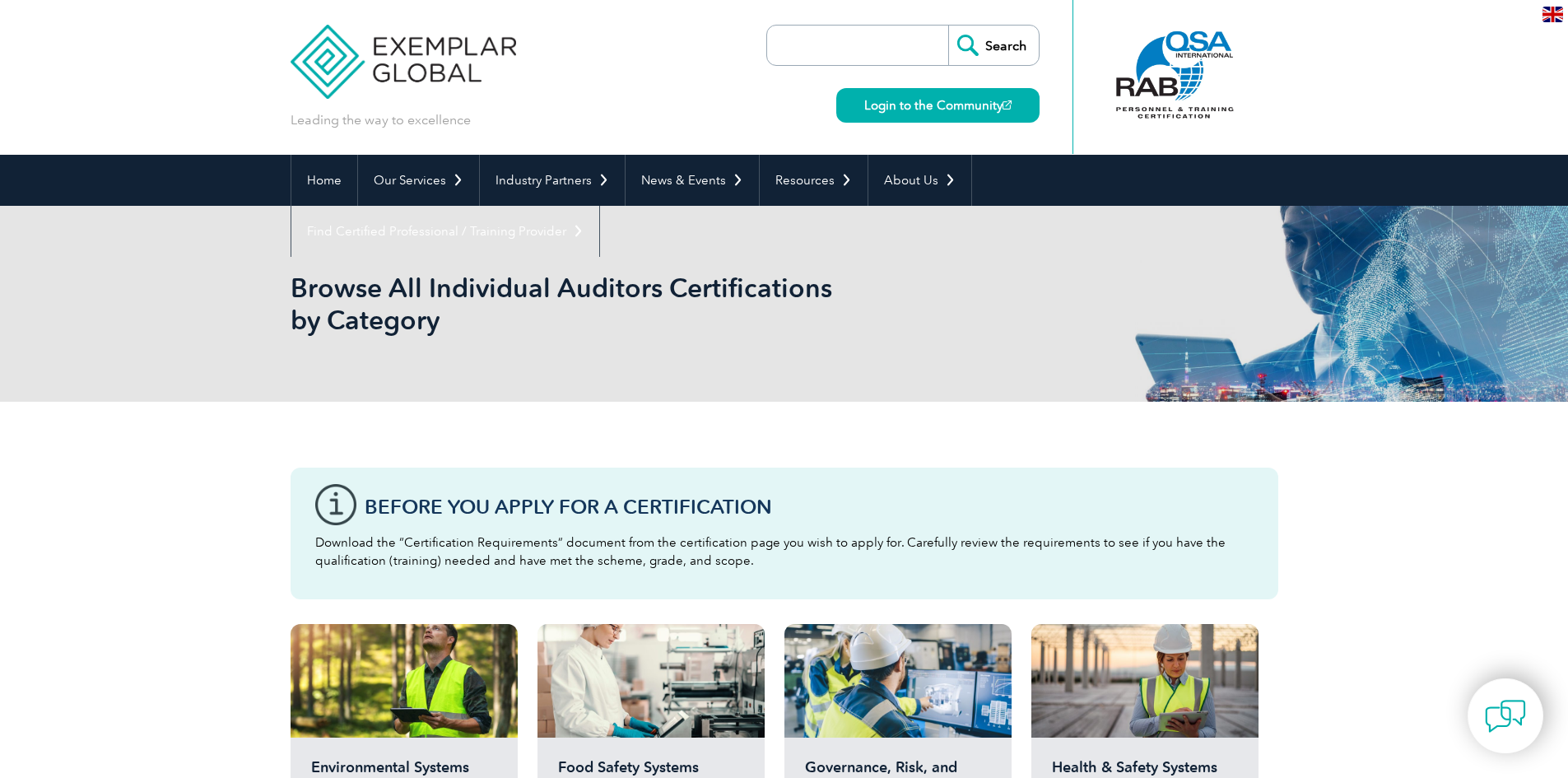
click at [927, 50] on input "search" at bounding box center [862, 45] width 173 height 40
type input "provisional"
click at [948, 25] on input "Search" at bounding box center [993, 45] width 90 height 40
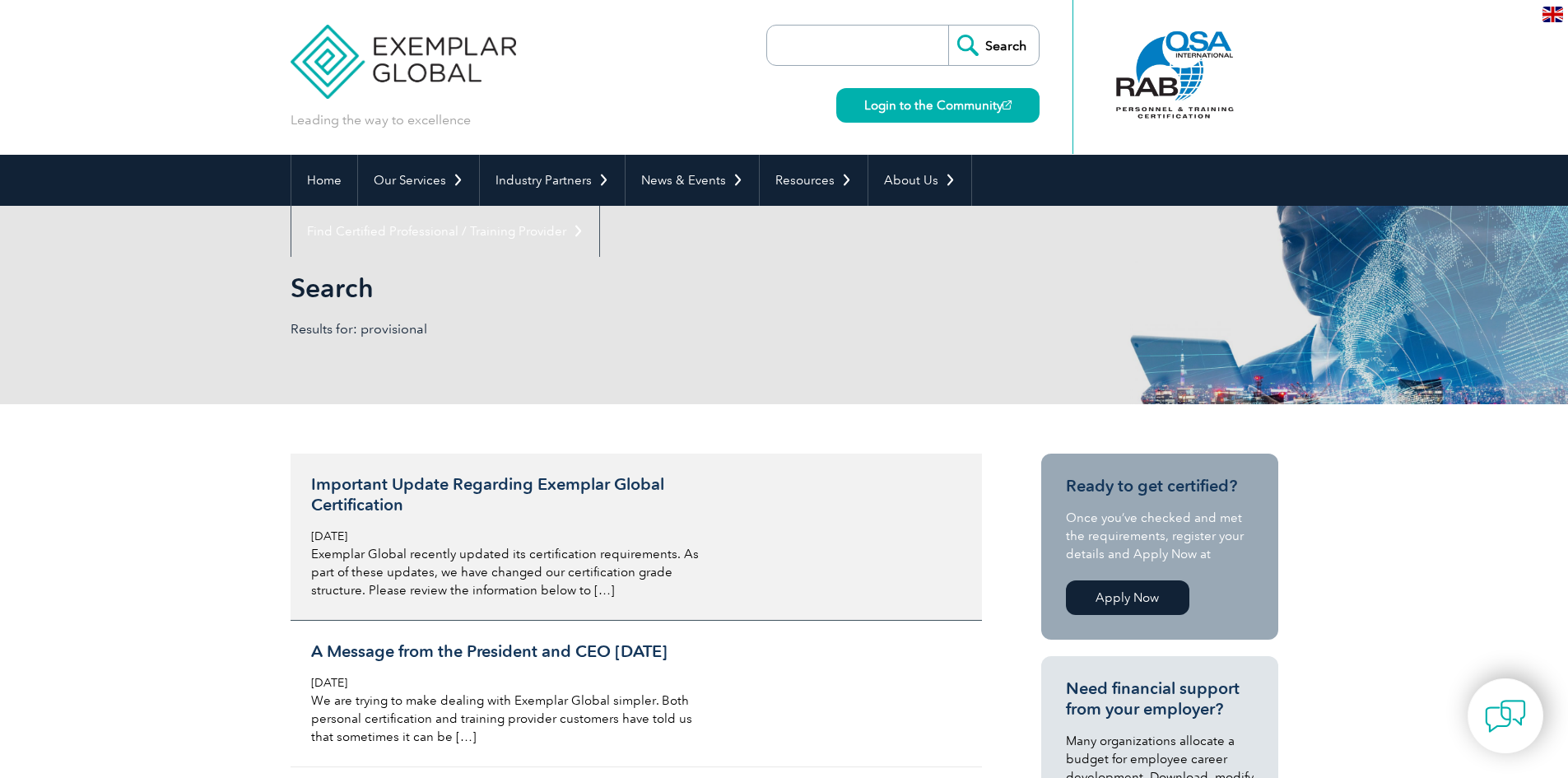
click at [581, 492] on h3 "Important Update Regarding Exemplar Global Certification" at bounding box center [506, 494] width 390 height 41
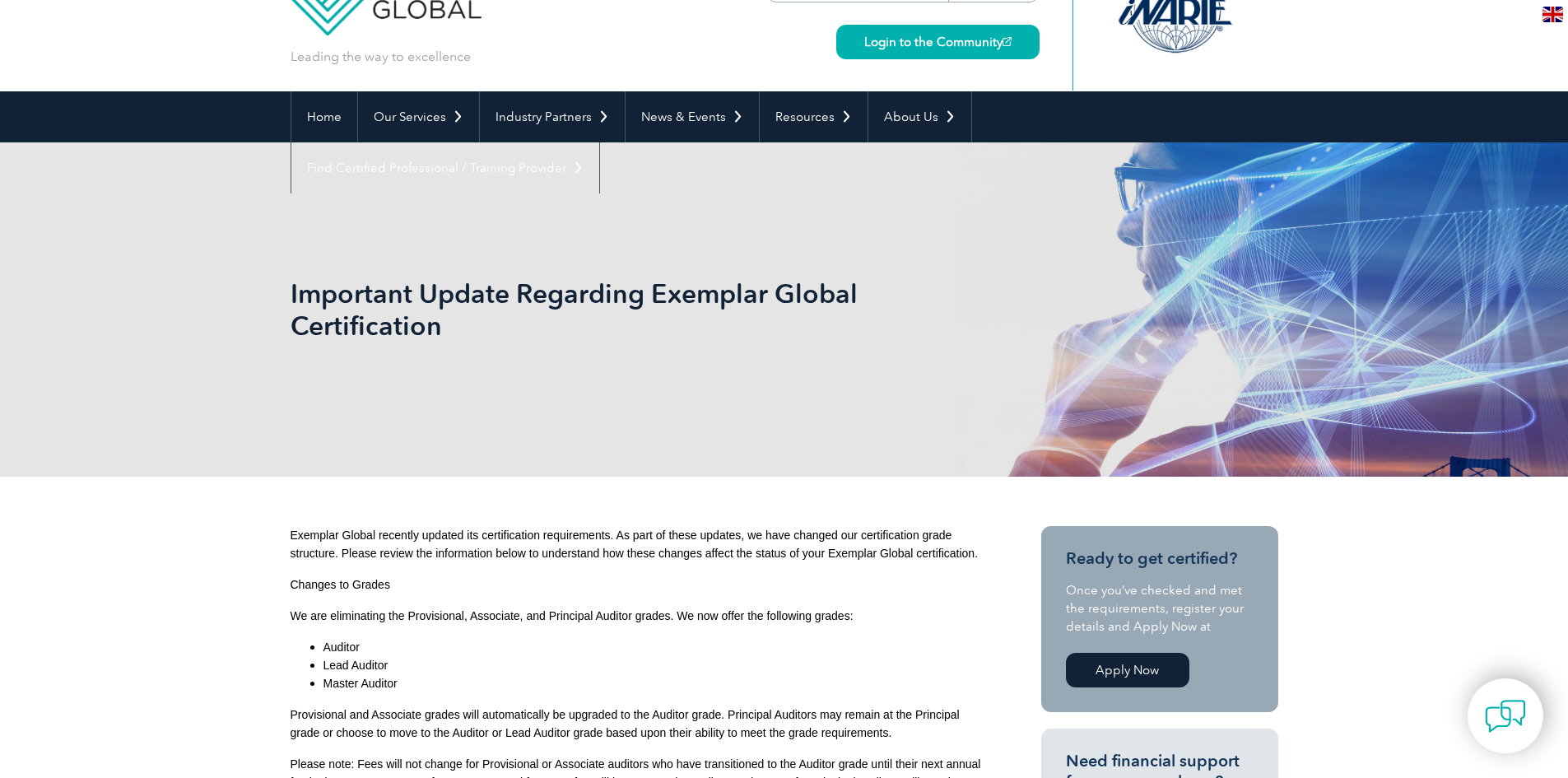
scroll to position [330, 0]
